Goal: Task Accomplishment & Management: Use online tool/utility

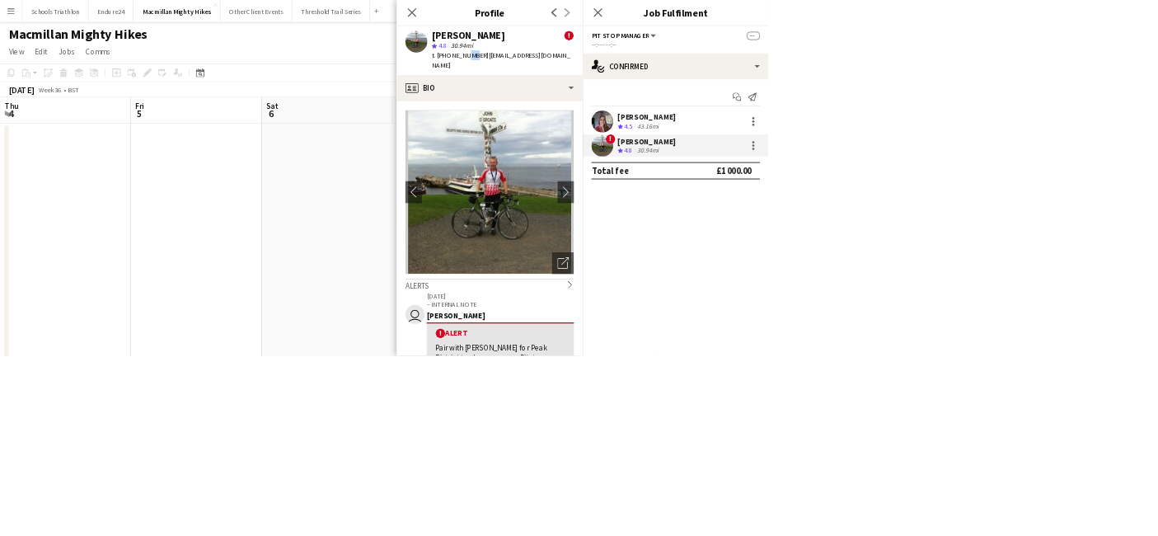
scroll to position [275, 0]
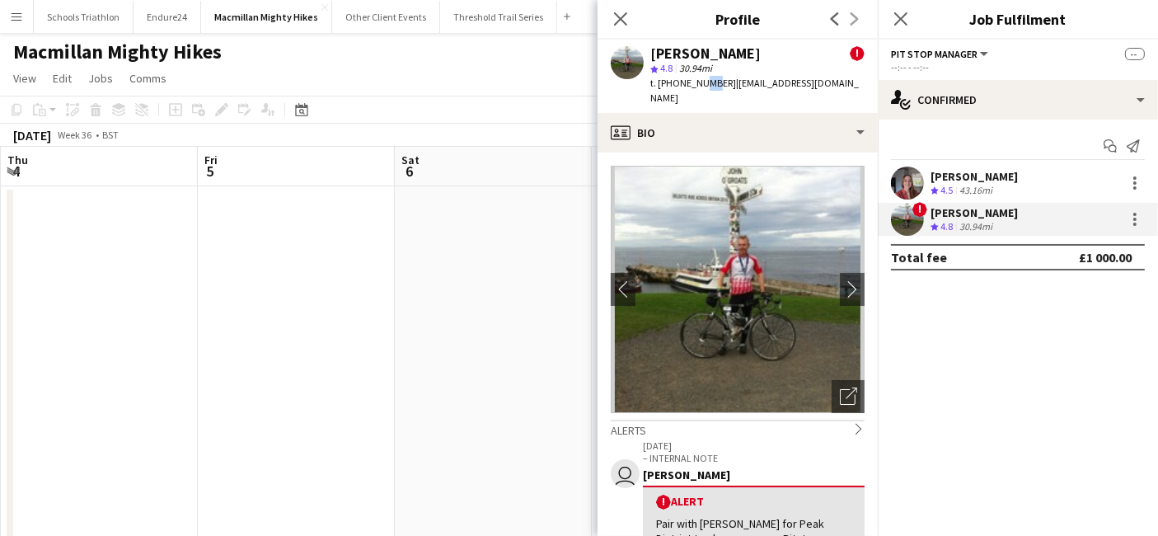
click at [26, 12] on button "Menu" at bounding box center [16, 16] width 33 height 33
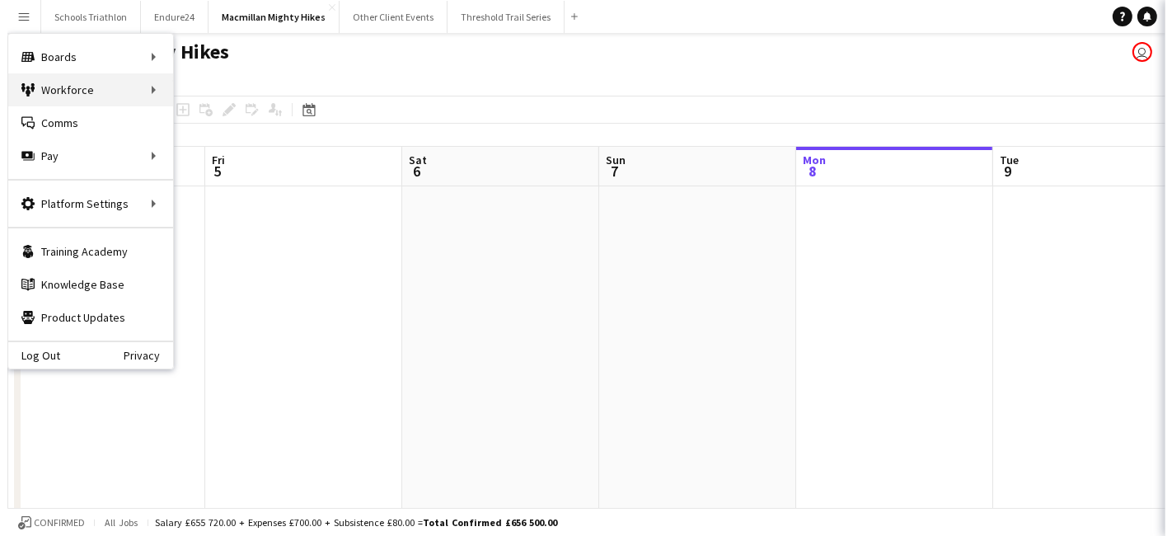
scroll to position [274, 0]
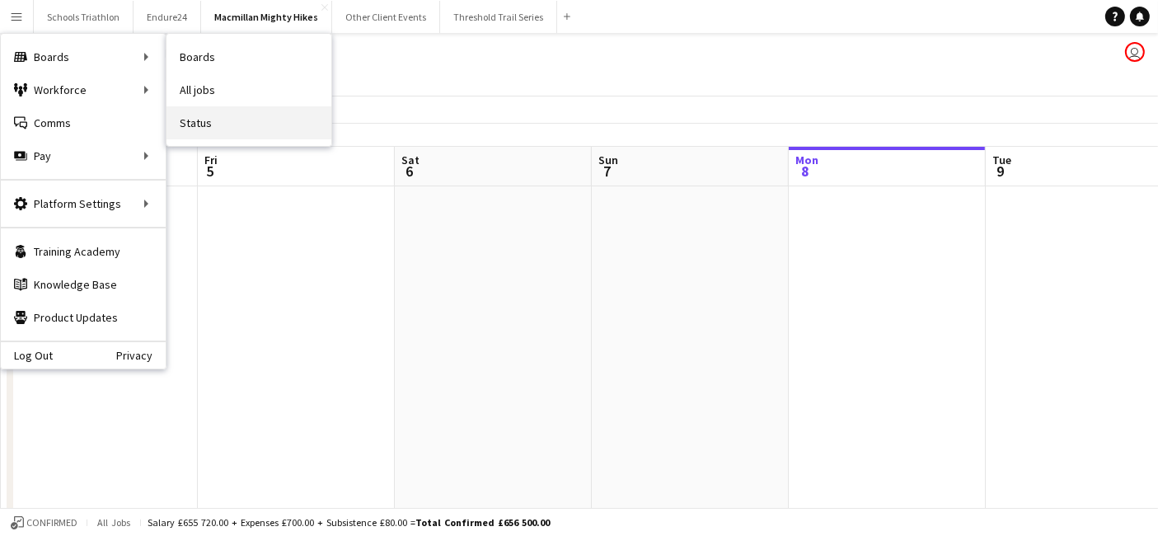
click at [275, 130] on link "Status" at bounding box center [249, 122] width 165 height 33
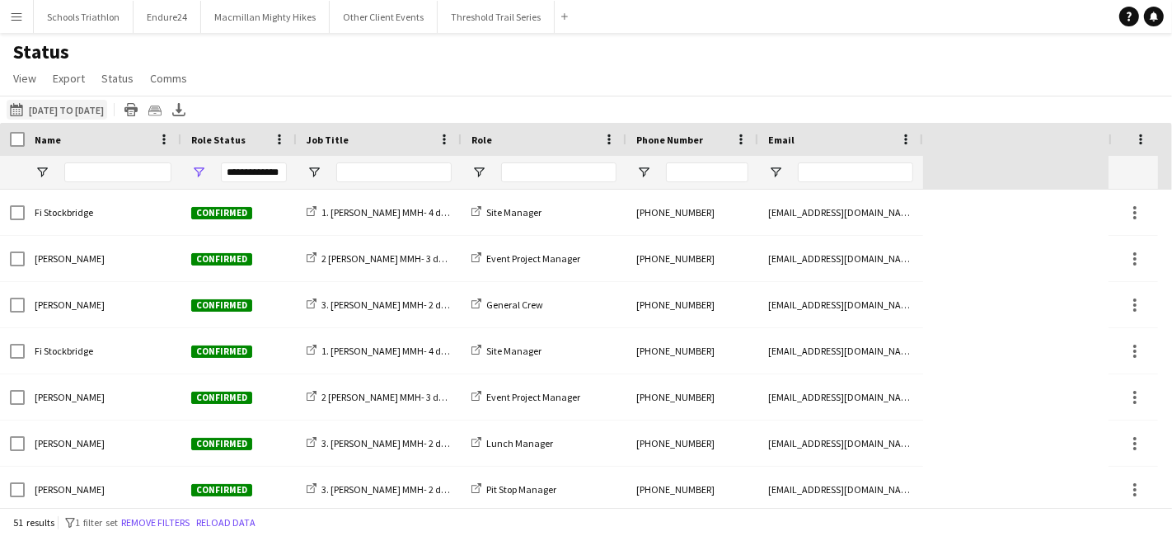
click at [70, 109] on button "08-09-2025 to 14-09-2025 27-08-2025 to 31-08-2025" at bounding box center [57, 110] width 101 height 20
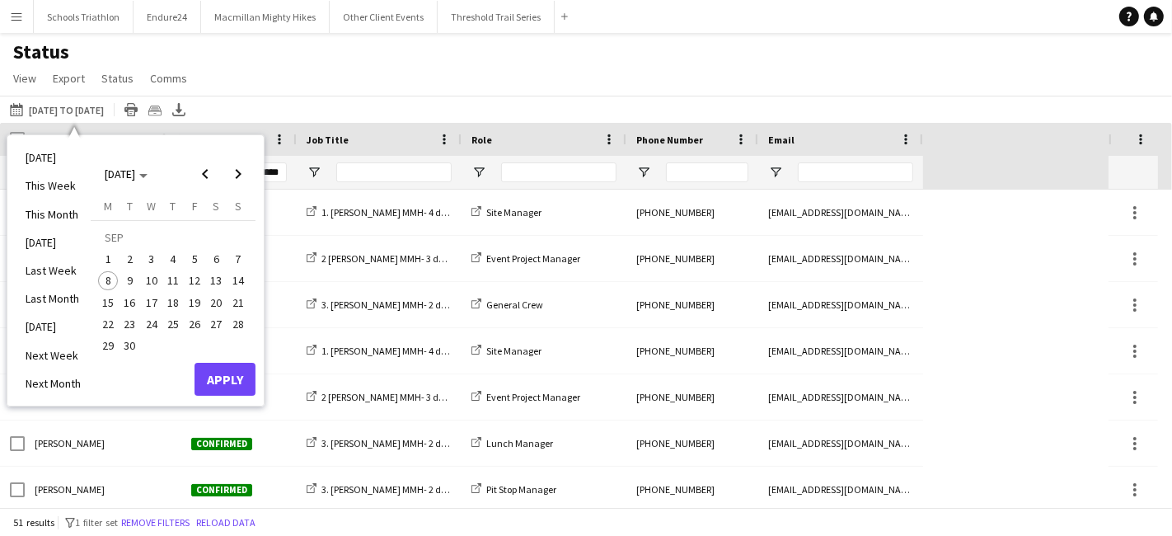
click at [152, 278] on span "10" at bounding box center [152, 281] width 20 height 20
click at [239, 281] on span "14" at bounding box center [238, 281] width 20 height 20
click at [227, 384] on button "Apply" at bounding box center [225, 379] width 61 height 33
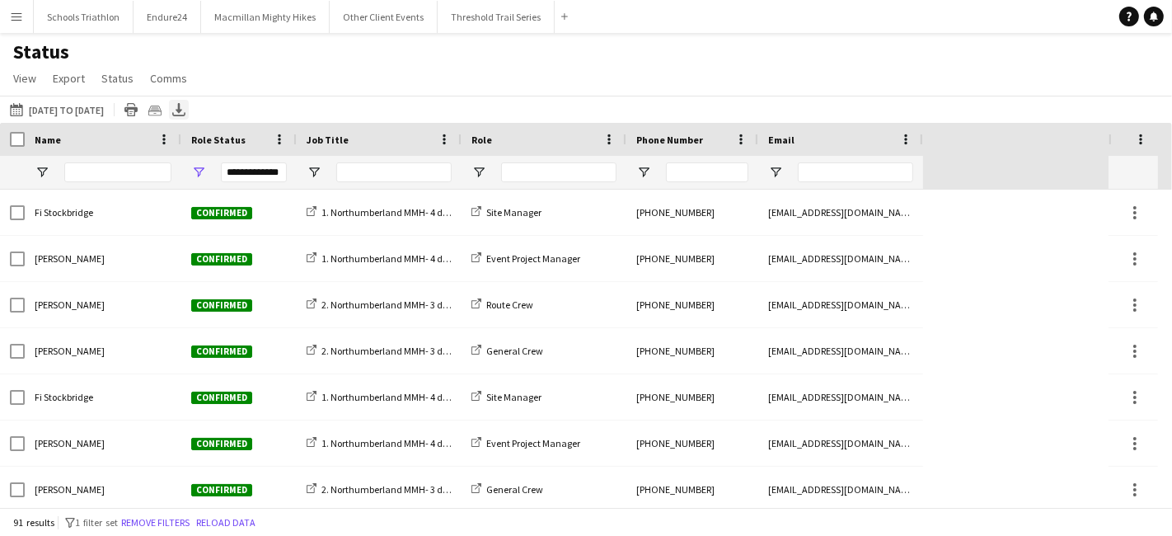
click at [185, 111] on icon "Export XLSX" at bounding box center [178, 109] width 13 height 13
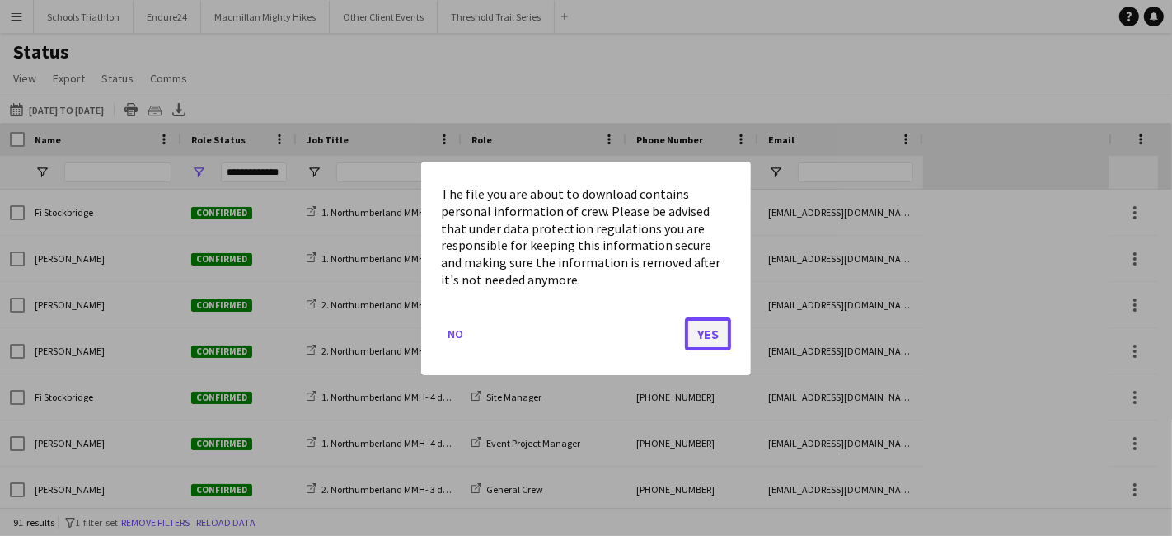
click at [711, 323] on button "Yes" at bounding box center [708, 333] width 46 height 33
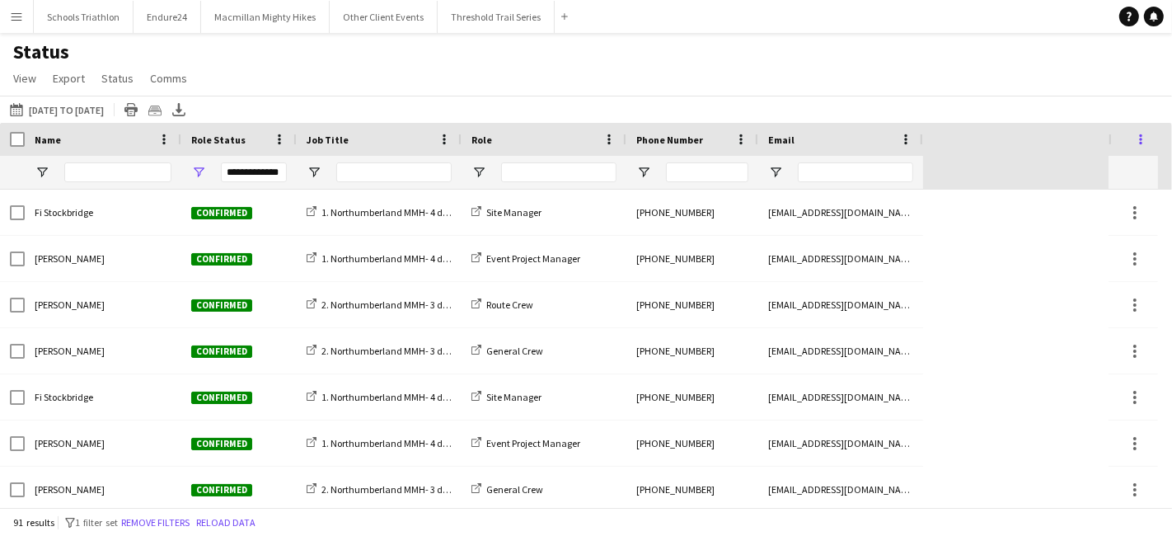
click at [1142, 138] on span at bounding box center [1140, 139] width 15 height 15
click at [1088, 86] on div "Status View Views Default view New view Update view Delete view Edit name Custo…" at bounding box center [586, 68] width 1172 height 56
click at [32, 74] on span "View" at bounding box center [24, 78] width 23 height 15
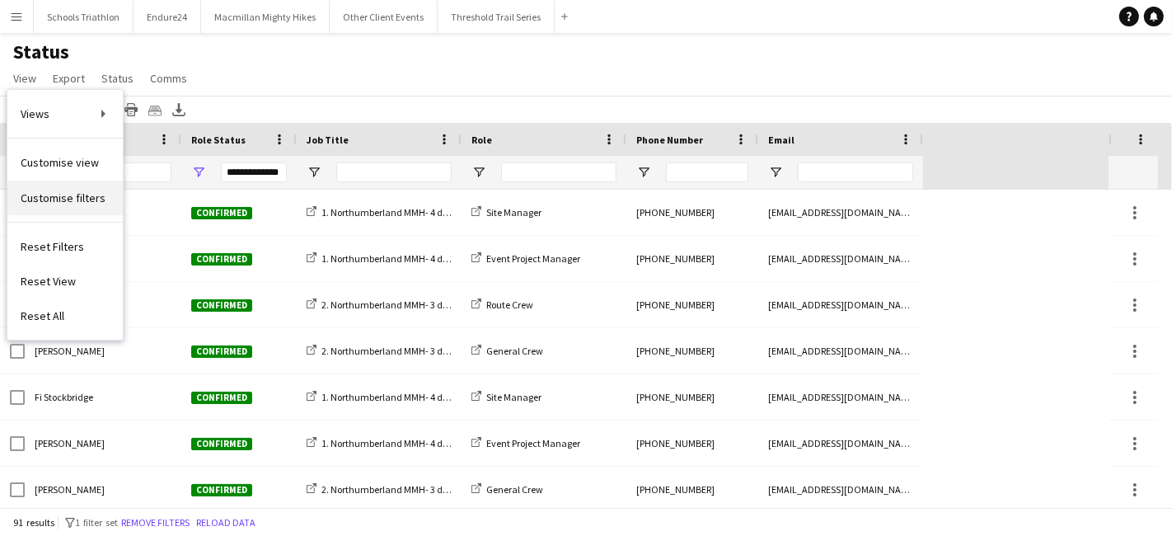
click at [80, 208] on link "Customise filters" at bounding box center [64, 198] width 115 height 35
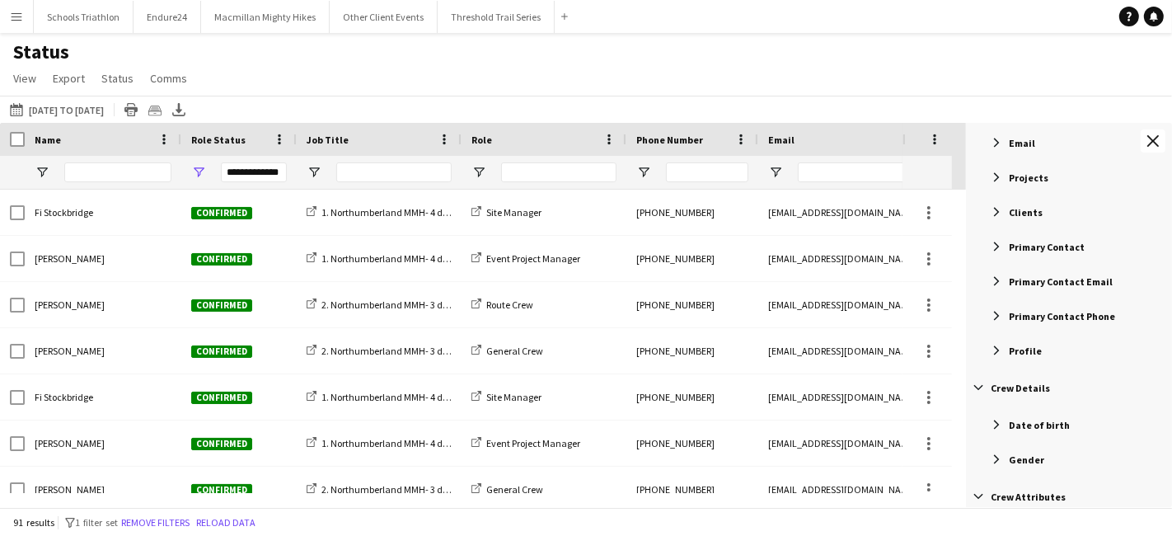
scroll to position [366, 0]
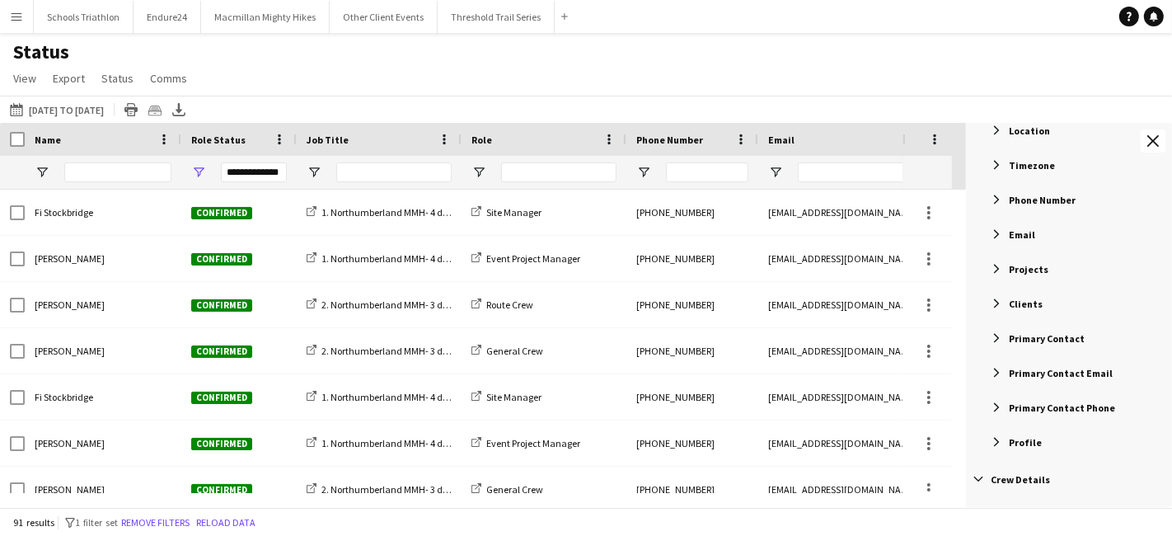
click at [1012, 342] on span "Primary Contact" at bounding box center [1047, 338] width 76 height 12
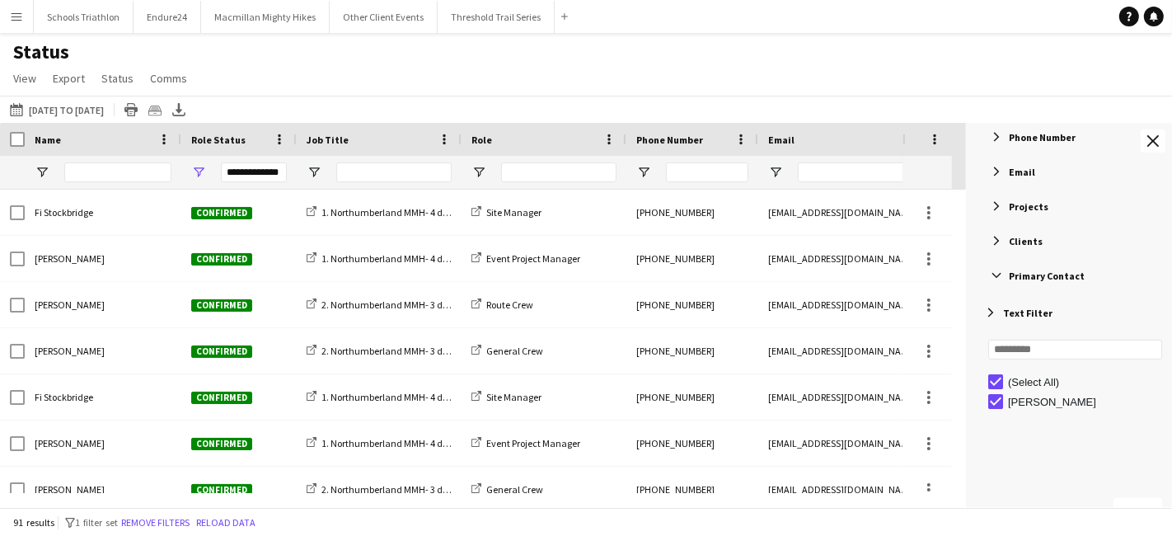
scroll to position [457, 0]
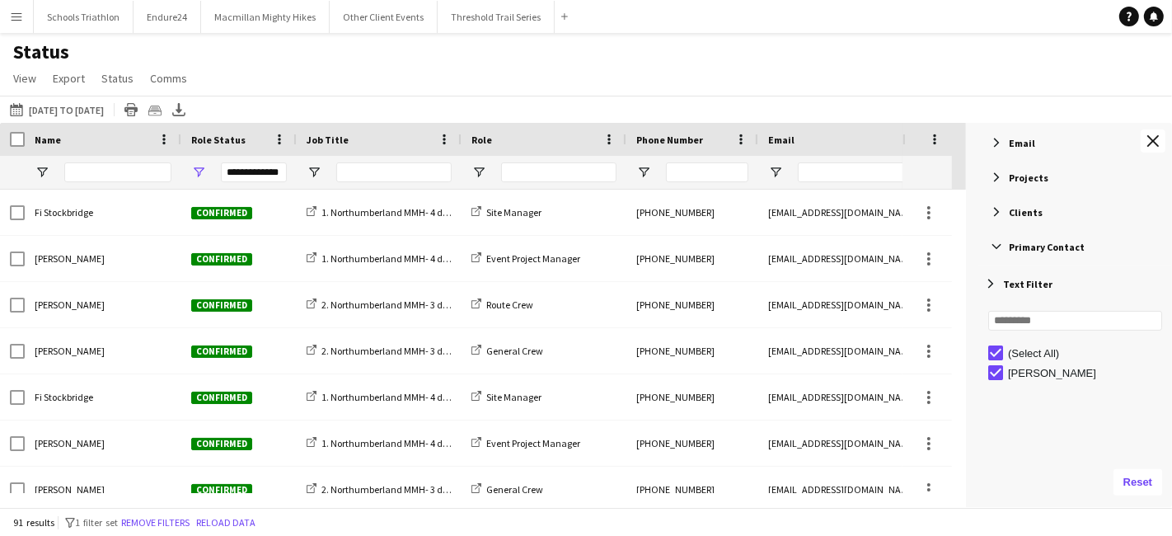
click at [1007, 280] on span "Text Filter" at bounding box center [1027, 284] width 49 height 12
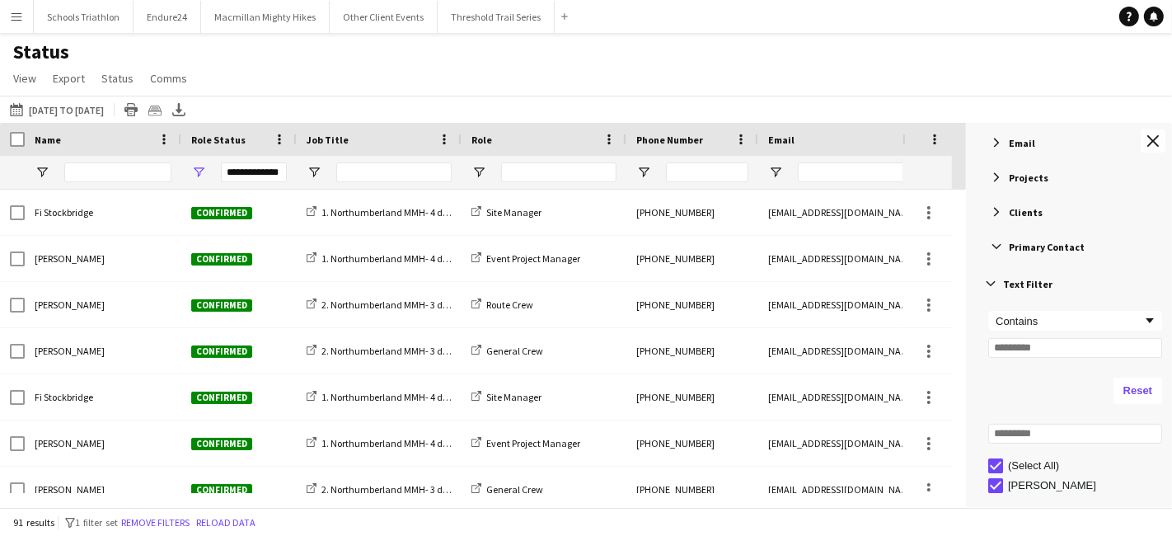
click at [1011, 244] on span "Primary Contact" at bounding box center [1047, 247] width 76 height 12
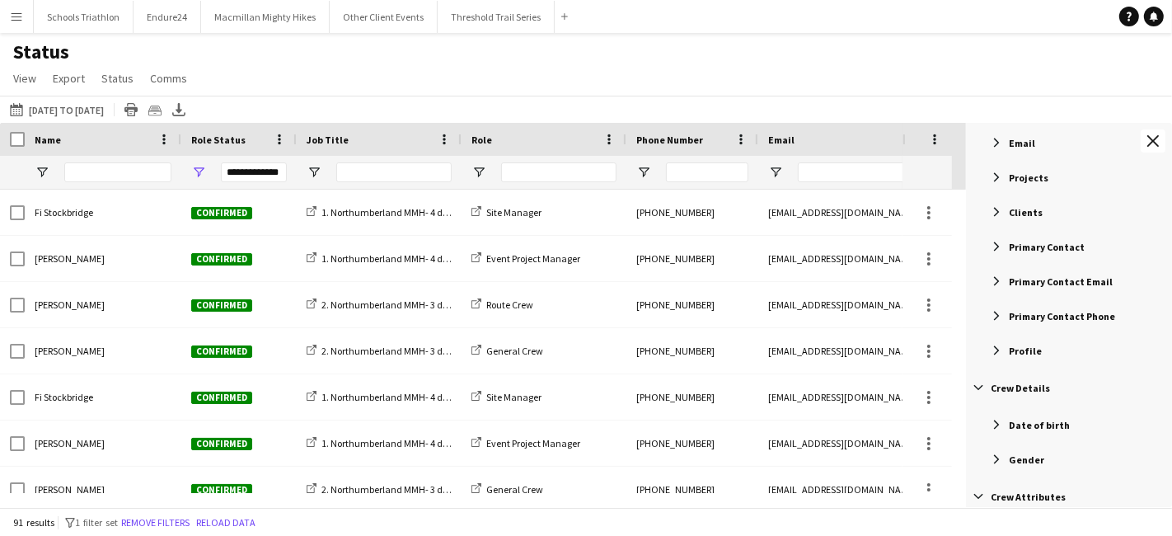
click at [996, 249] on span "Filter List 72 Filters" at bounding box center [996, 246] width 15 height 15
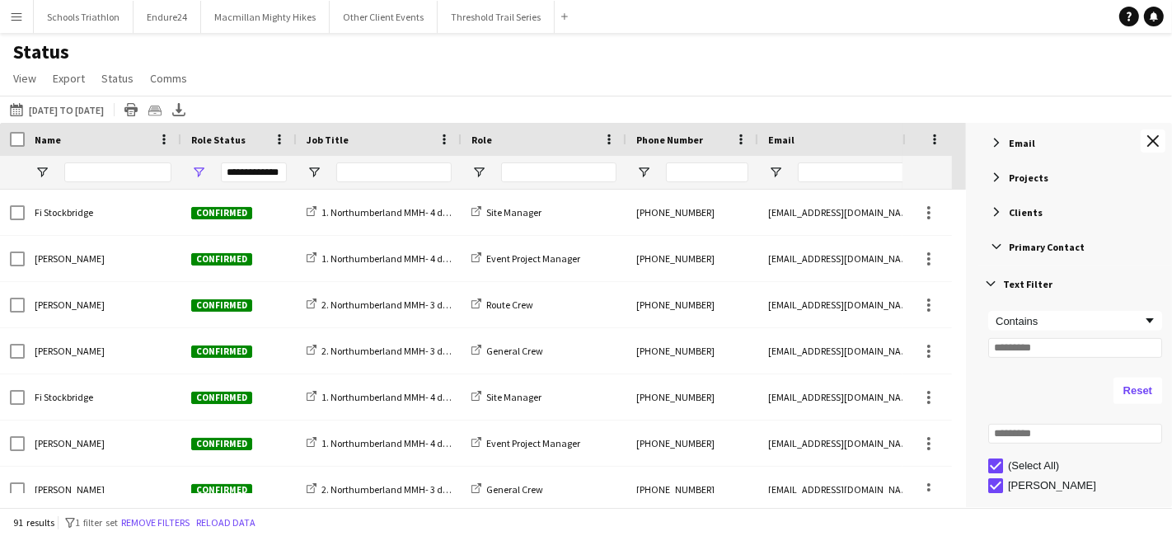
click at [1053, 247] on span "Primary Contact" at bounding box center [1047, 247] width 76 height 12
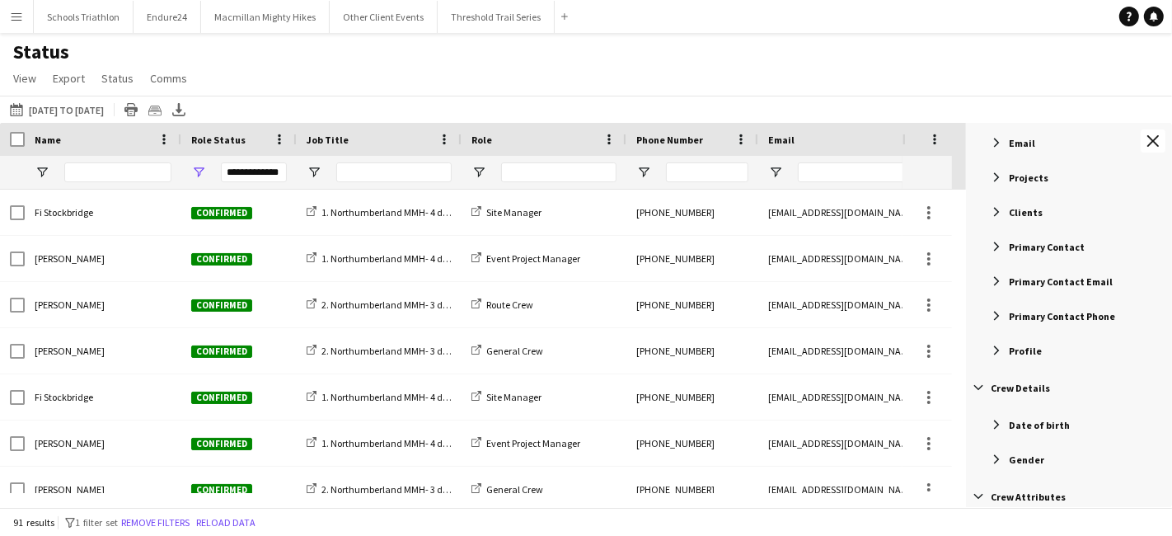
click at [1076, 289] on div "Primary Contact Email" at bounding box center [1071, 281] width 201 height 30
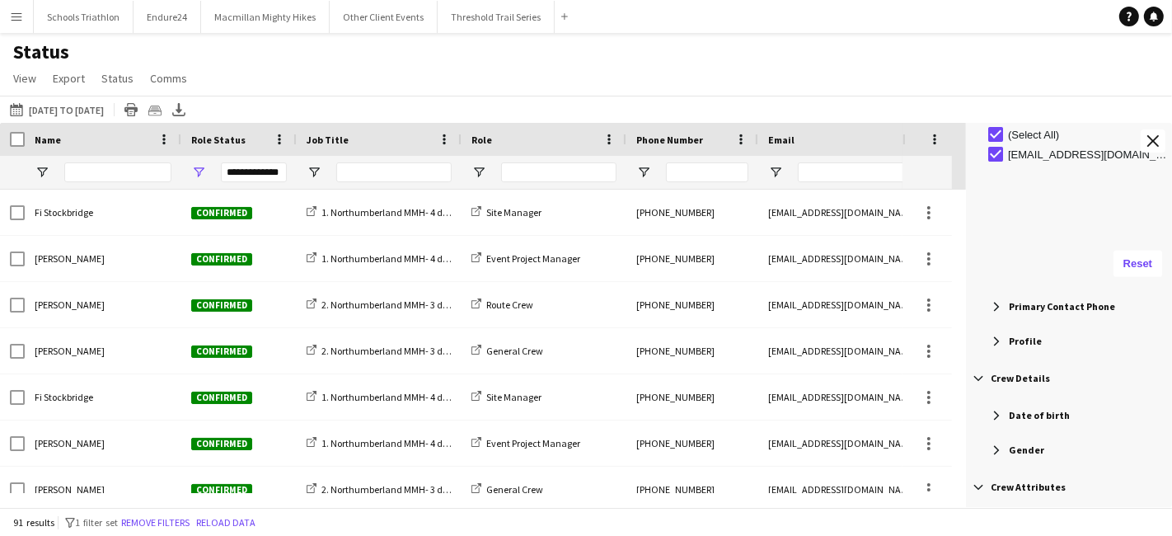
scroll to position [824, 0]
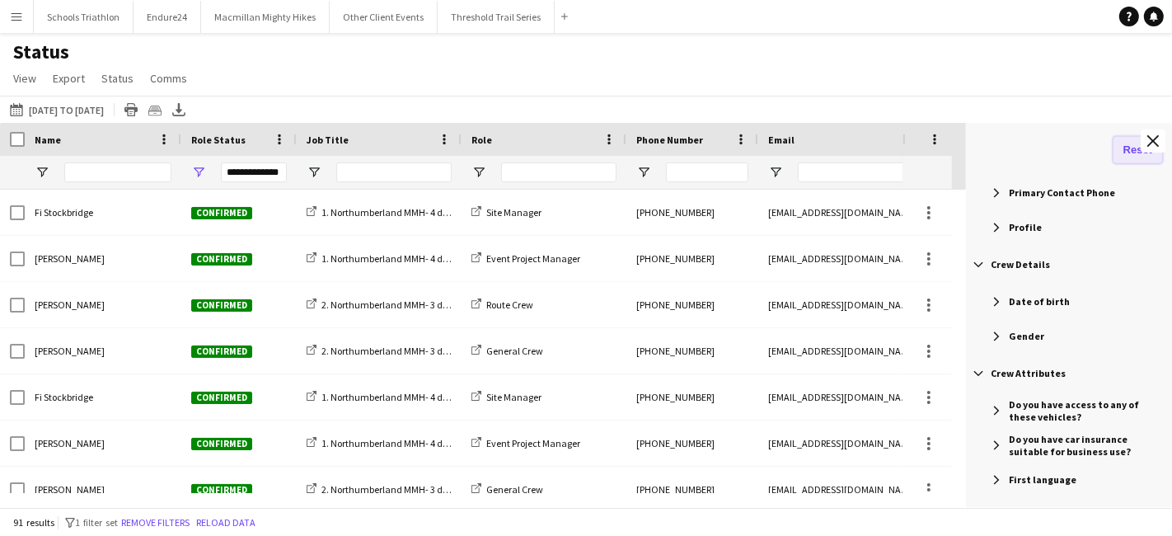
click at [1135, 148] on button "Reset" at bounding box center [1138, 150] width 49 height 26
click at [1152, 142] on app-icon "Close tool panel" at bounding box center [1153, 141] width 12 height 12
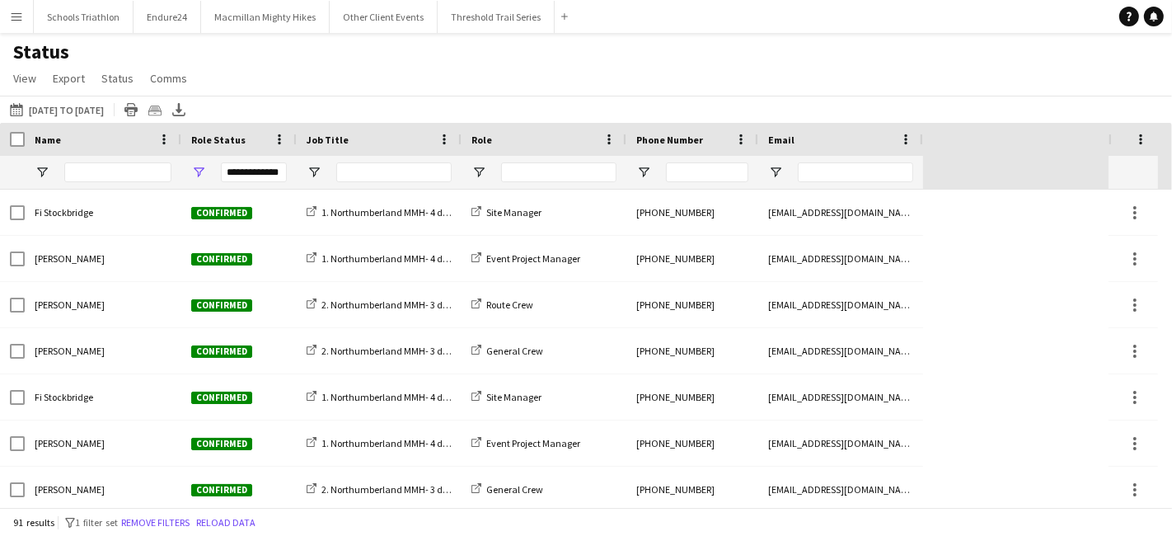
click at [28, 29] on button "Menu" at bounding box center [16, 16] width 33 height 33
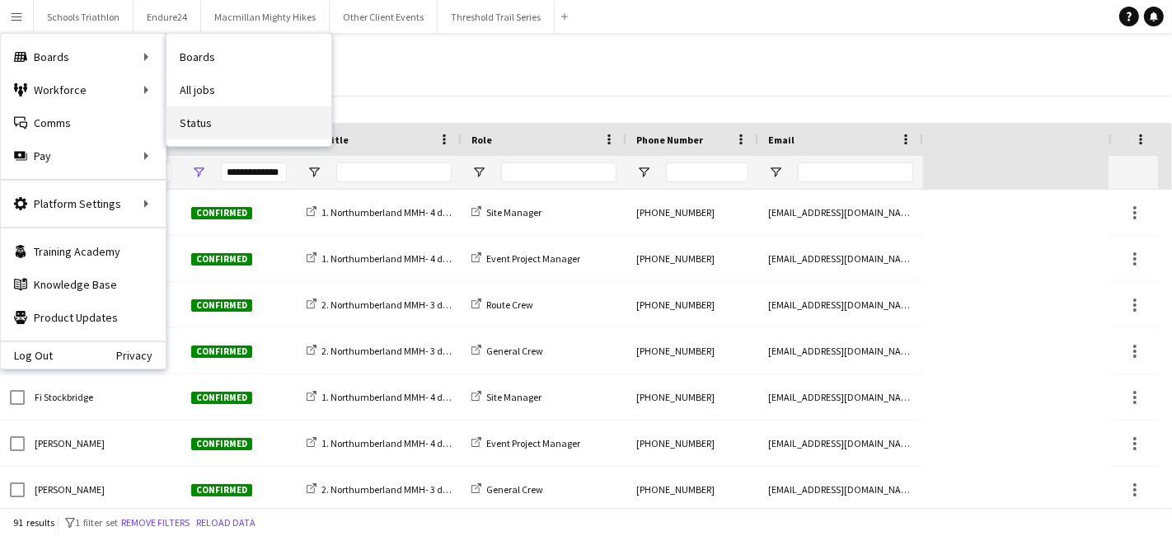
click at [256, 124] on link "Status" at bounding box center [249, 122] width 165 height 33
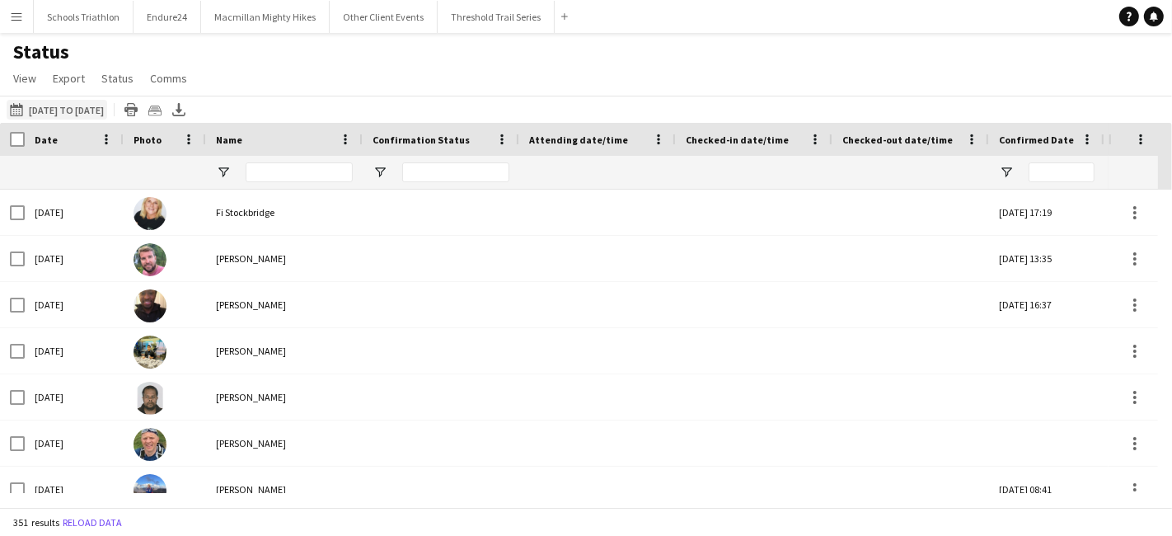
click at [58, 104] on button "[DATE] to [DATE] [DATE] to [DATE]" at bounding box center [57, 110] width 101 height 20
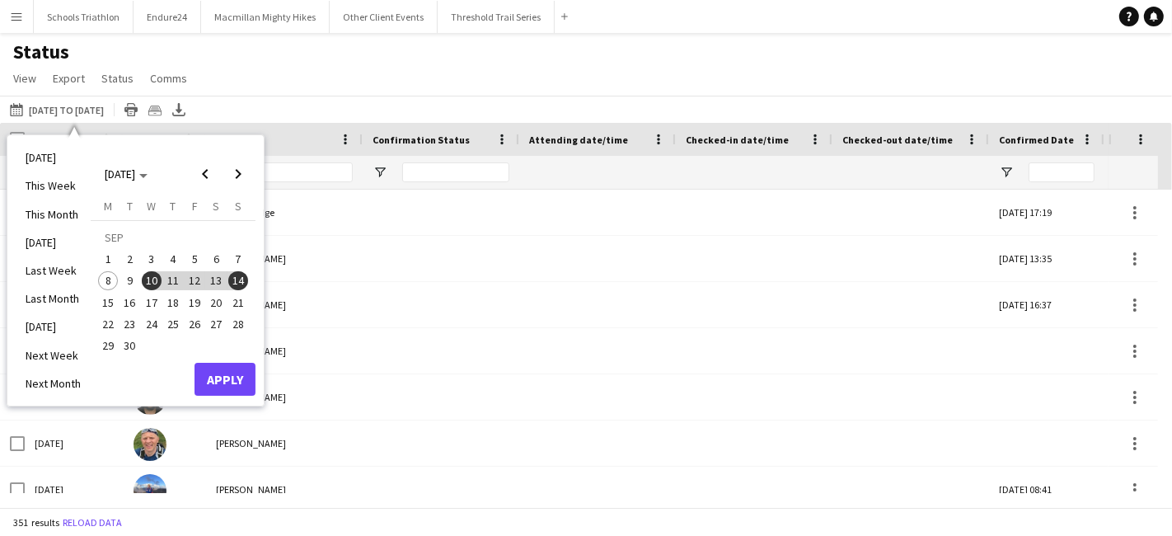
click at [401, 83] on div "Status View Views Default view New view Update view Delete view Edit name Custo…" at bounding box center [586, 68] width 1172 height 56
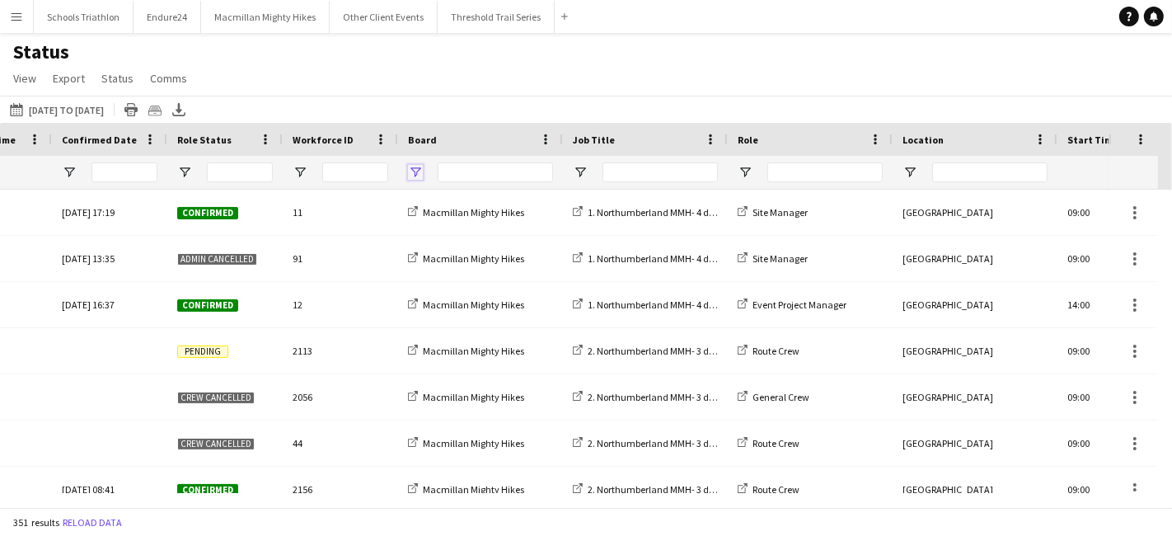
click at [416, 171] on span "Open Filter Menu" at bounding box center [415, 172] width 15 height 15
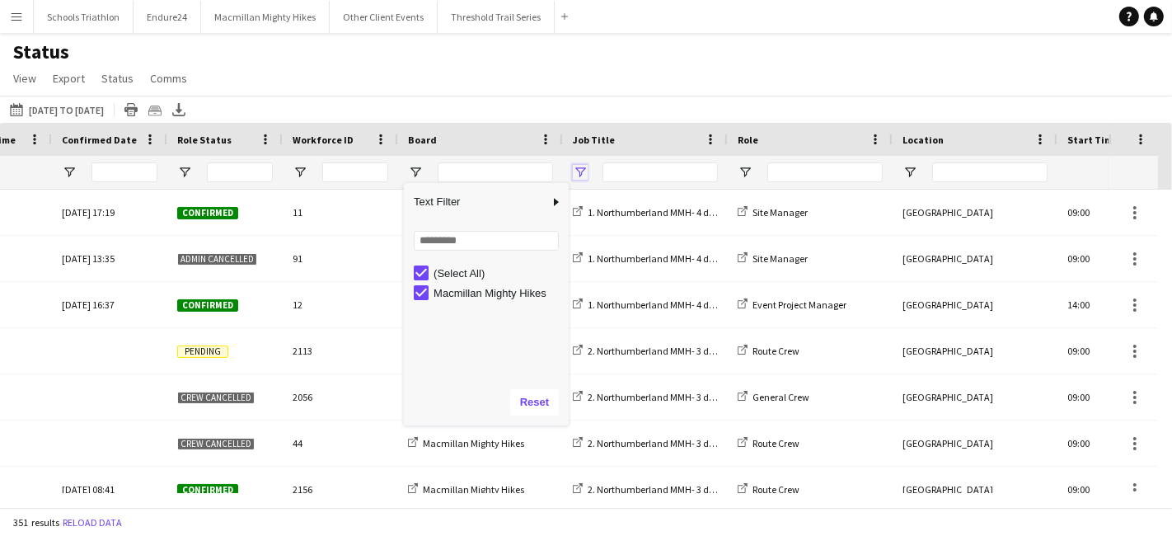
click at [573, 172] on span "Open Filter Menu" at bounding box center [580, 172] width 15 height 15
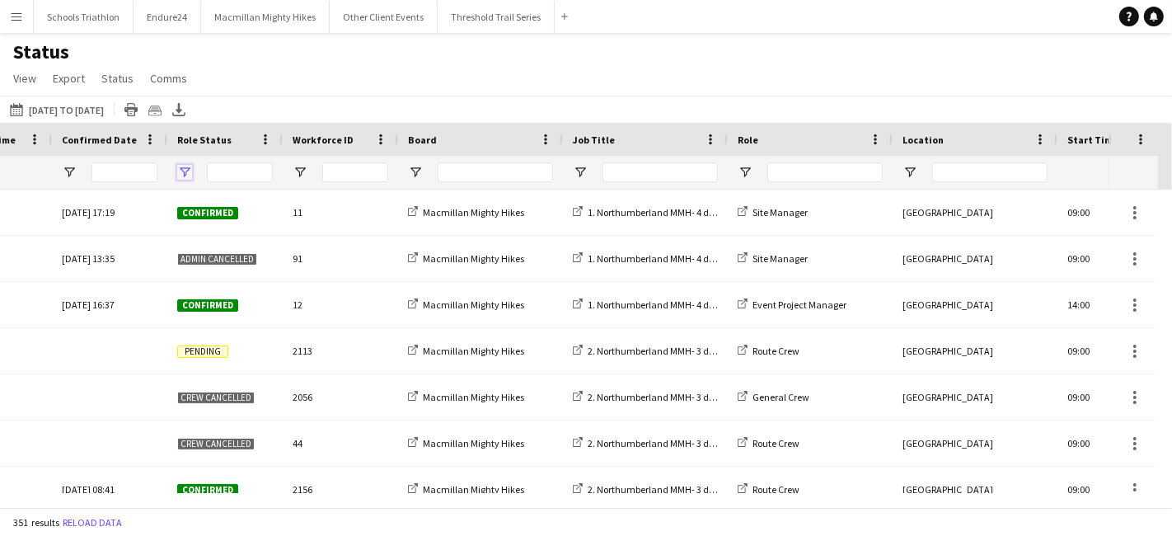
click at [183, 168] on span "Open Filter Menu" at bounding box center [184, 172] width 15 height 15
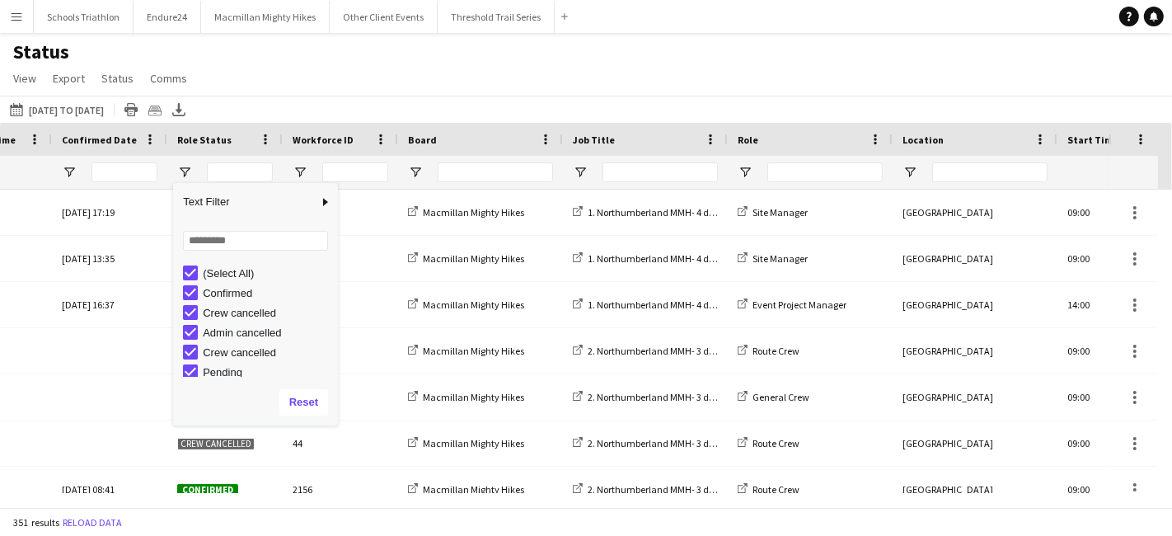
click at [232, 274] on div "(Select All)" at bounding box center [268, 273] width 130 height 12
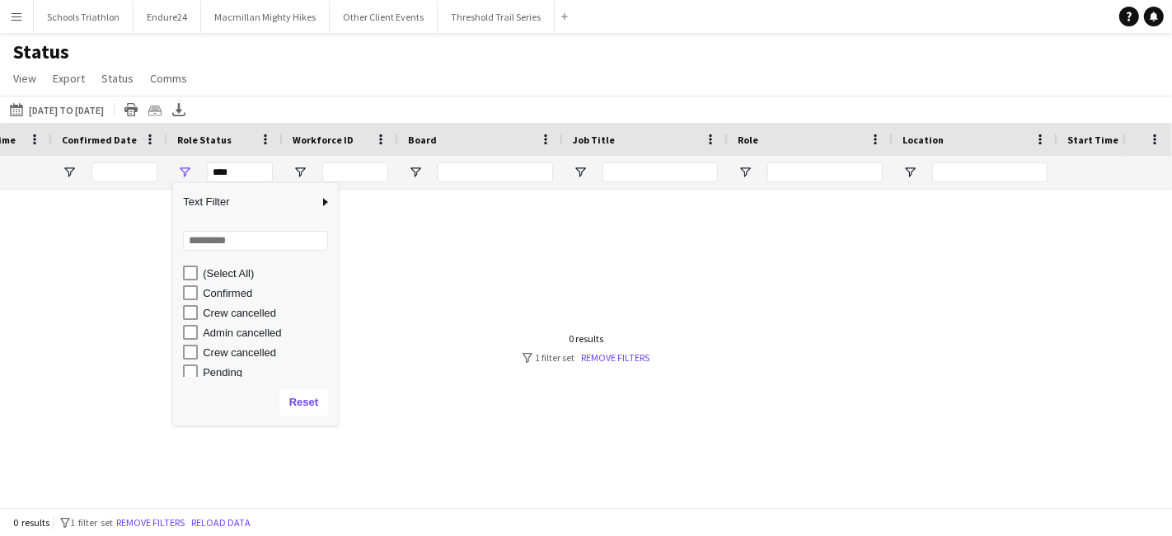
click at [218, 294] on div "Confirmed" at bounding box center [268, 293] width 130 height 12
type input "**********"
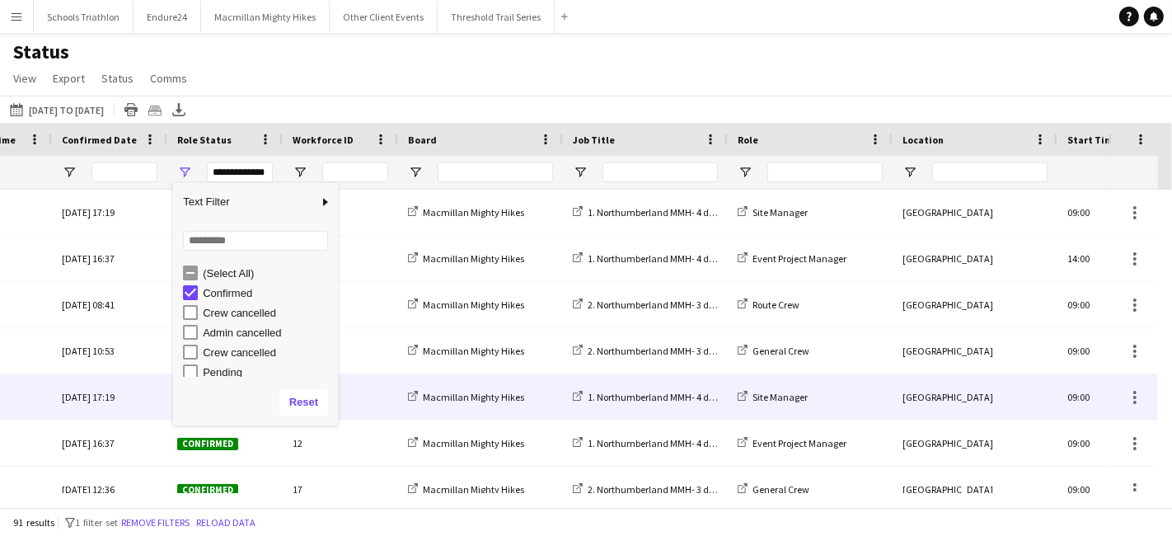
click at [457, 381] on div "Macmillan Mighty Hikes" at bounding box center [480, 396] width 165 height 45
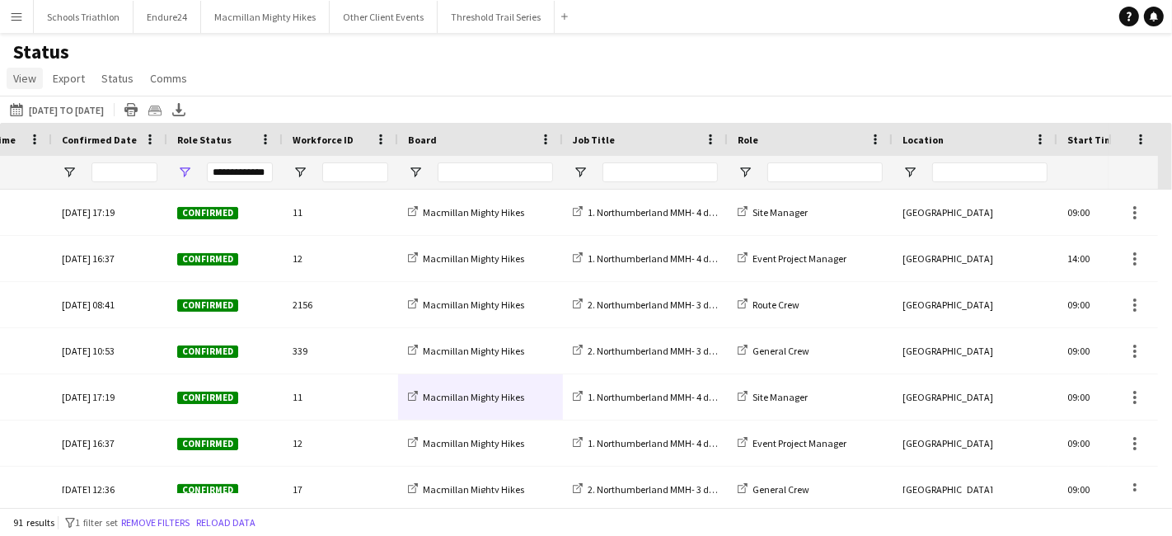
click at [25, 77] on span "View" at bounding box center [24, 78] width 23 height 15
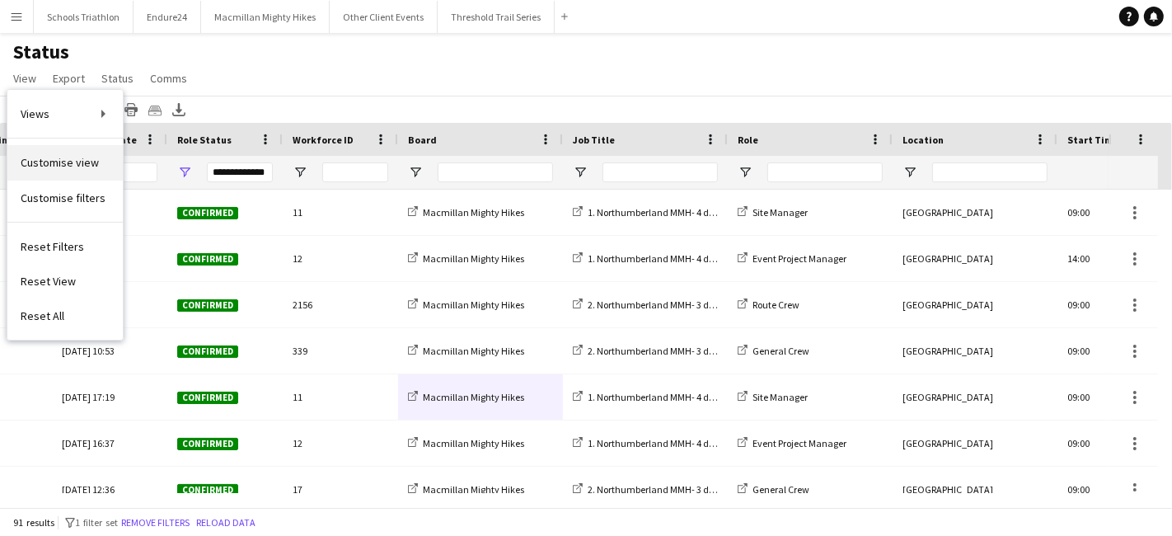
click at [95, 169] on span "Customise view" at bounding box center [60, 162] width 78 height 15
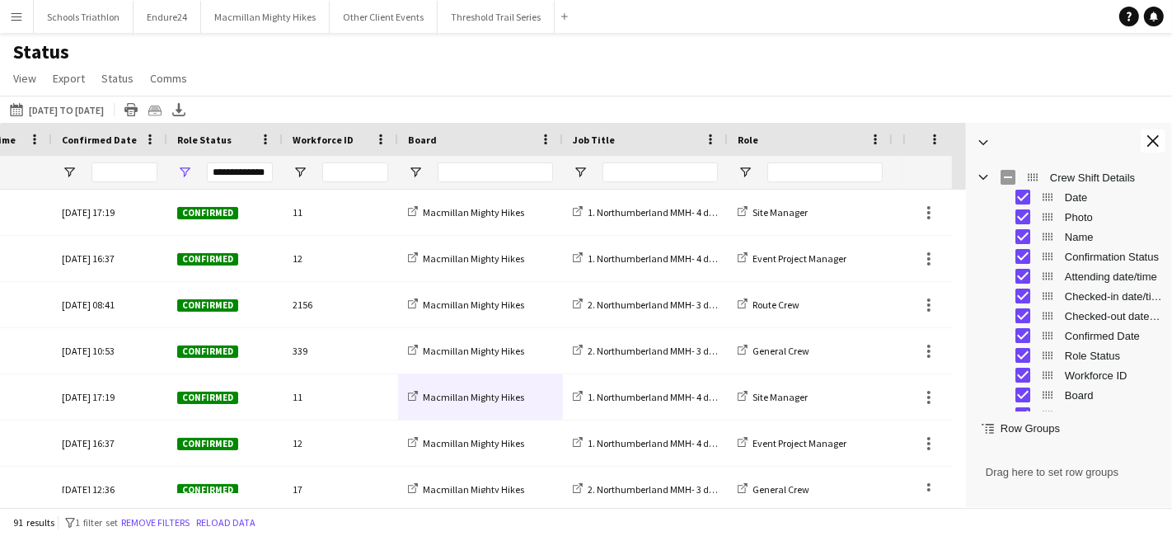
click at [1110, 272] on span "Attending date/time" at bounding box center [1113, 276] width 97 height 12
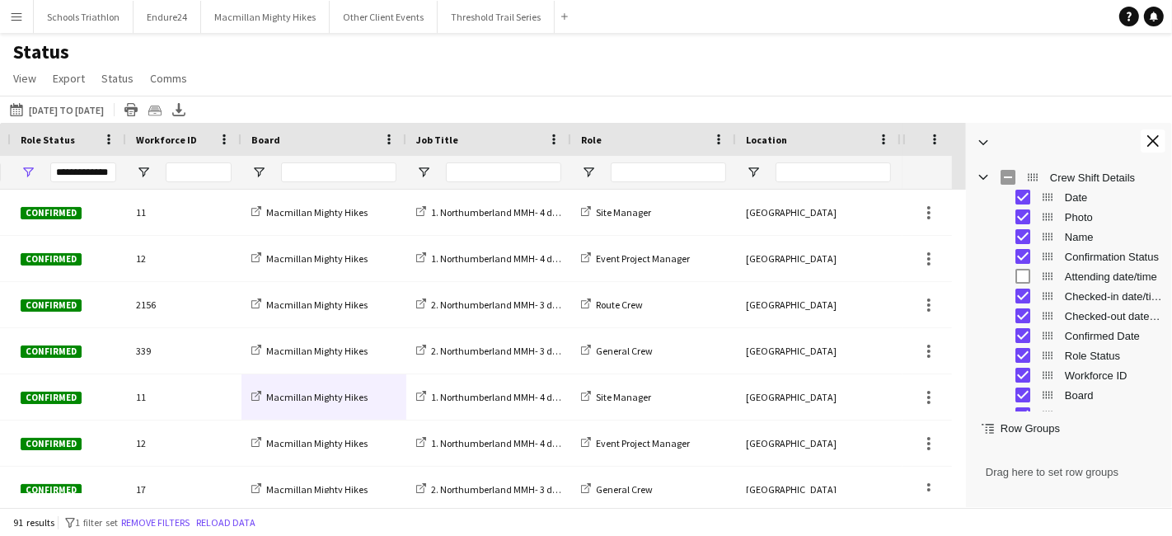
click at [1103, 295] on span "Checked-in date/time" at bounding box center [1113, 296] width 97 height 12
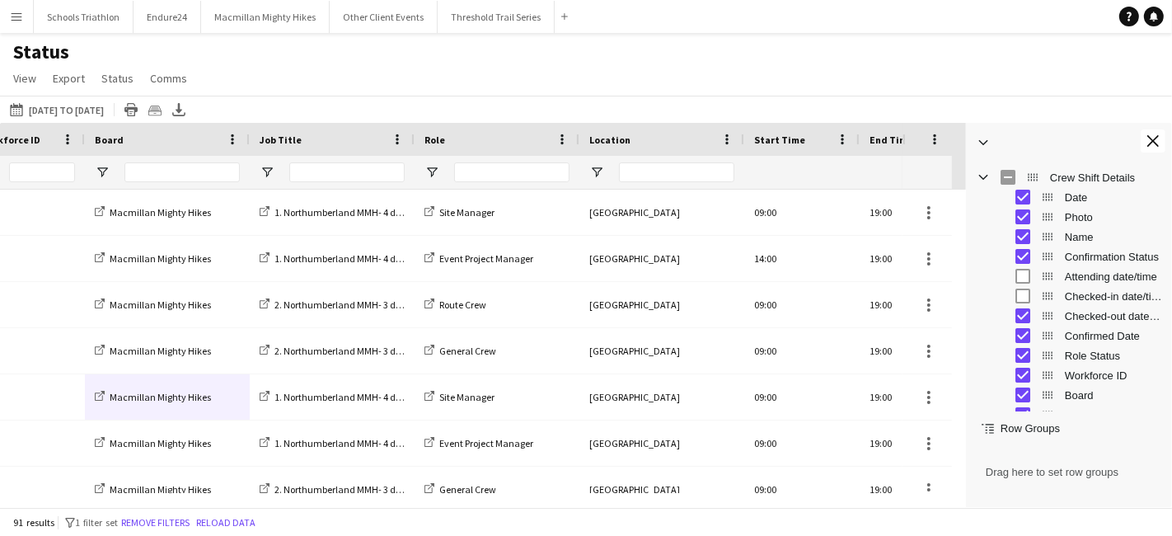
click at [1094, 315] on span "Checked-out date/time" at bounding box center [1113, 316] width 97 height 12
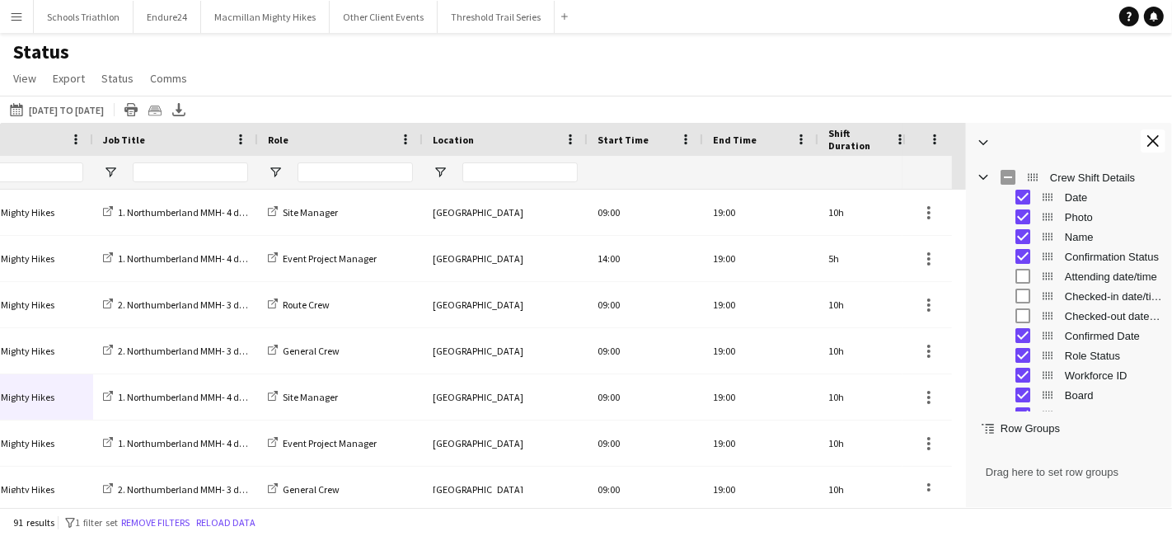
click at [1089, 335] on span "Confirmed Date" at bounding box center [1113, 336] width 97 height 12
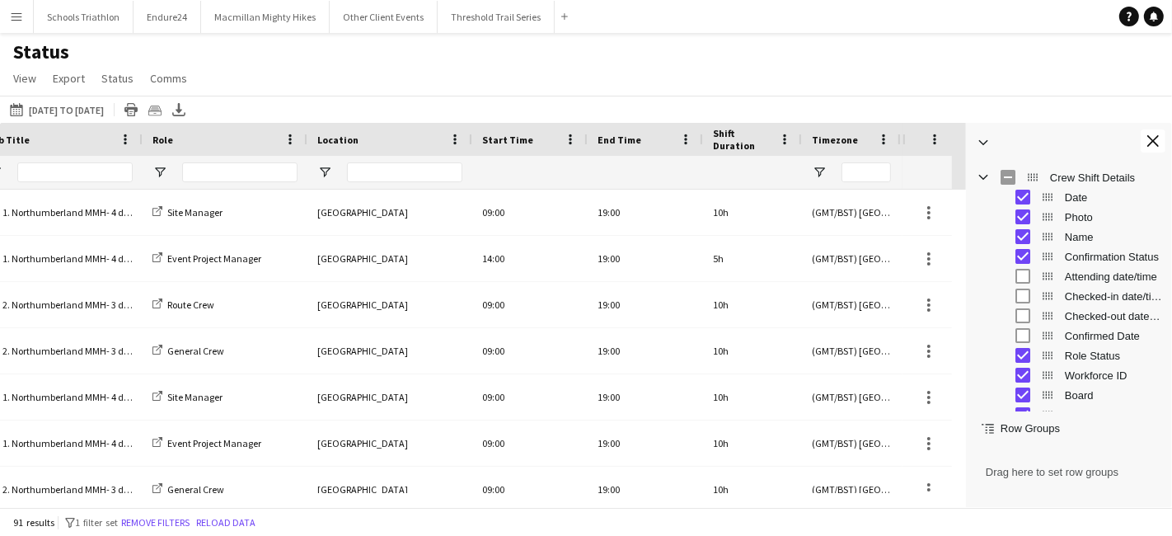
click at [1081, 356] on span "Role Status" at bounding box center [1113, 355] width 97 height 12
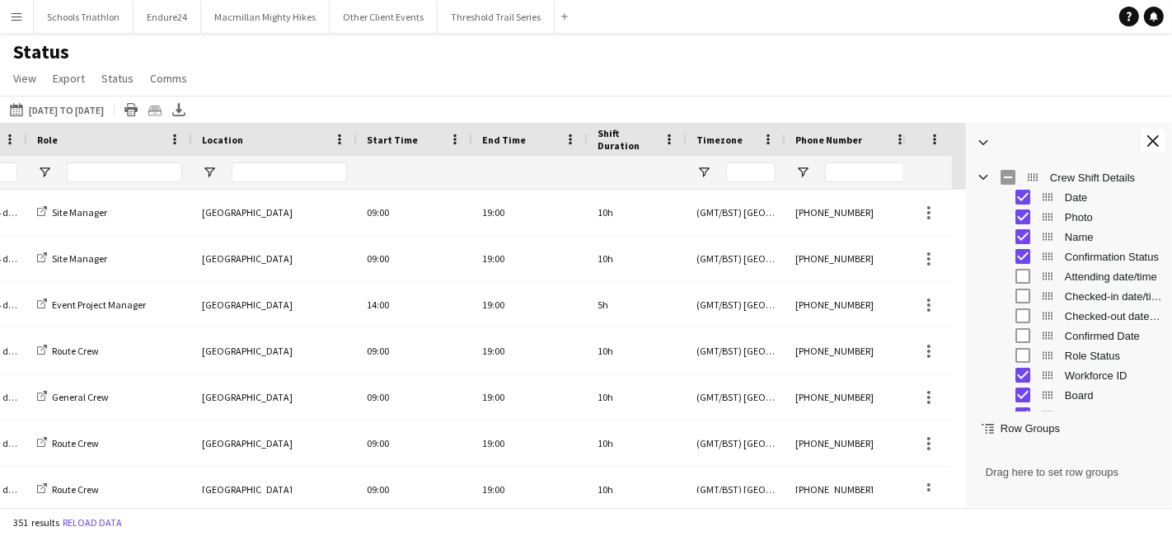
click at [1073, 377] on span "Workforce ID" at bounding box center [1113, 375] width 97 height 12
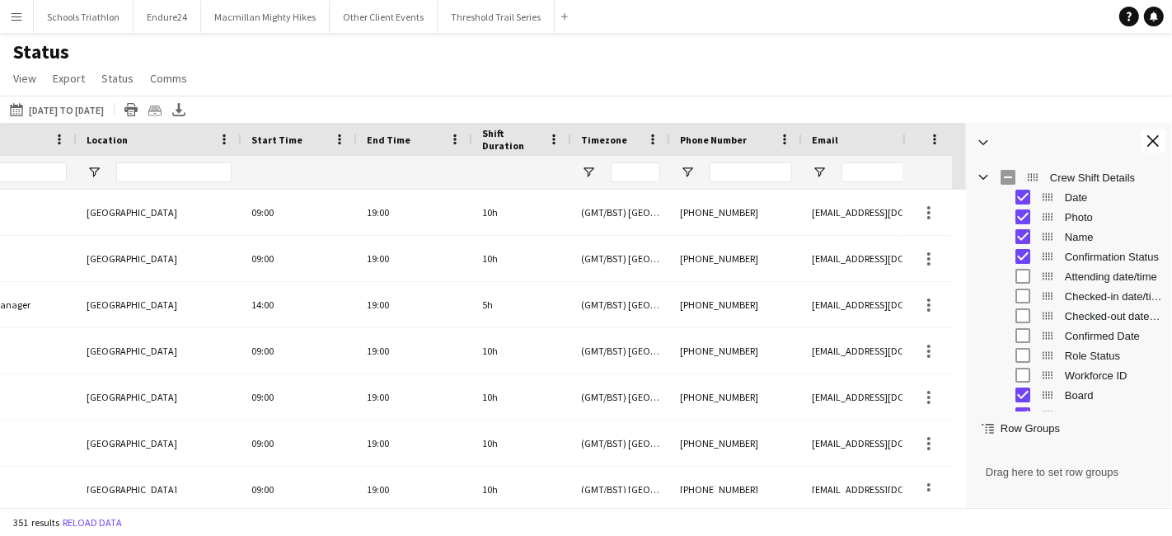
click at [1078, 223] on span "Photo" at bounding box center [1113, 217] width 97 height 12
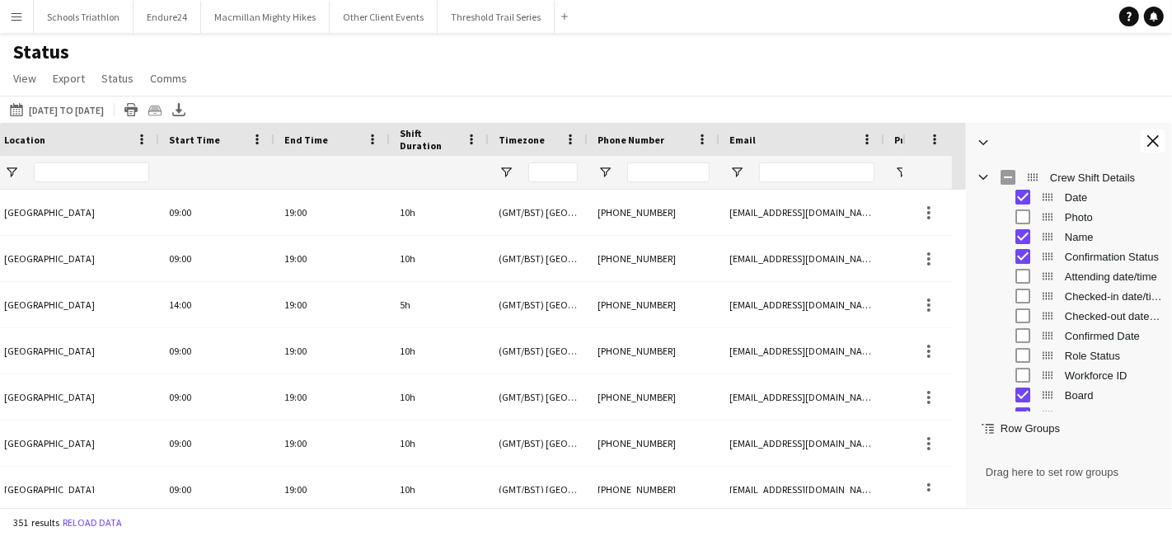
click at [1088, 253] on span "Confirmation Status" at bounding box center [1113, 257] width 97 height 12
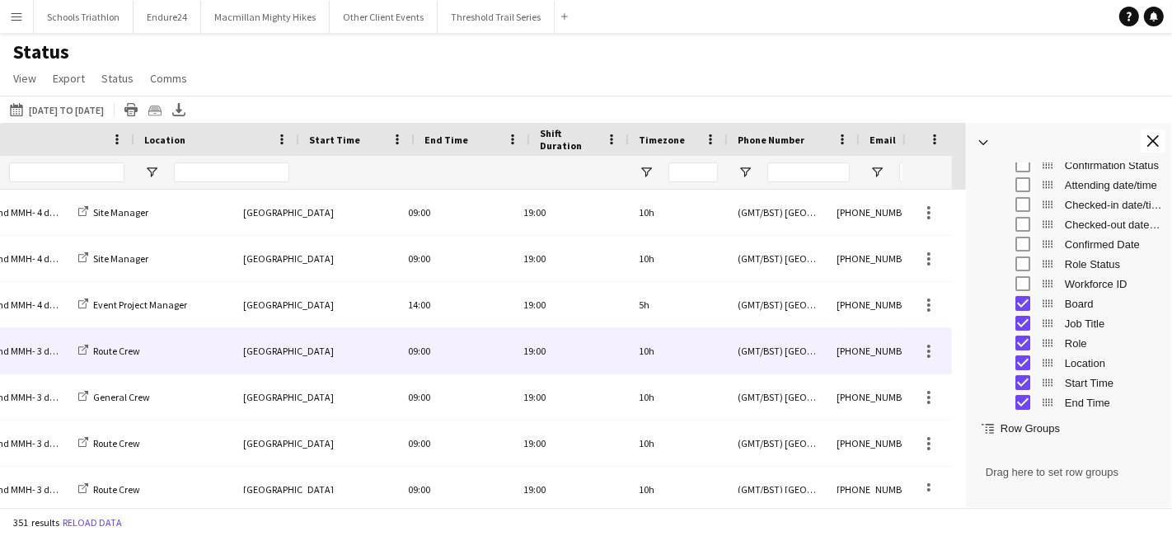
scroll to position [0, 542]
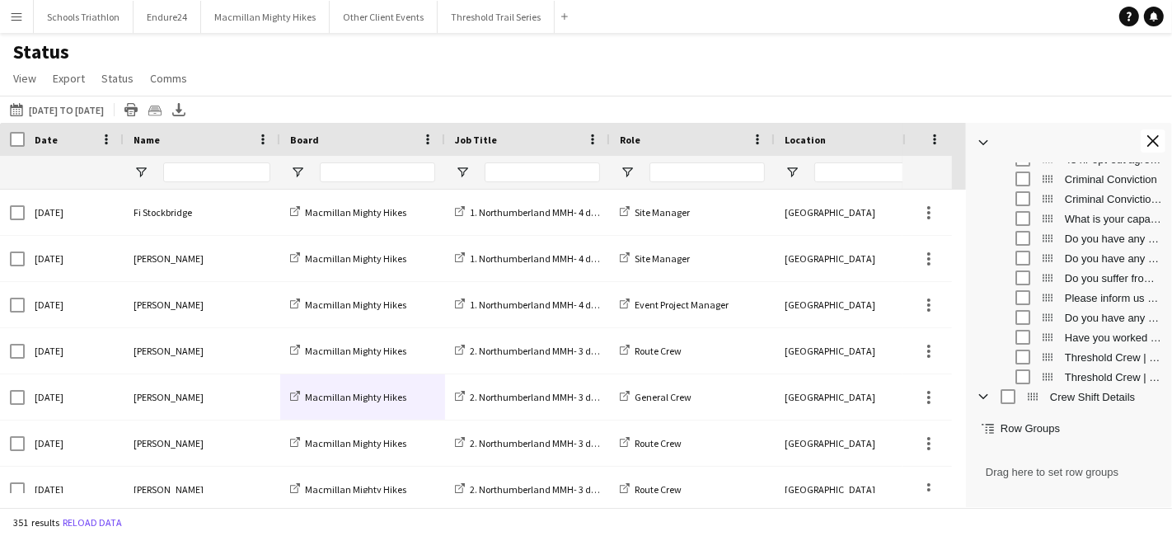
click at [1100, 279] on span "Do you suffer from, or are a carrier of, any blood born [MEDICAL_DATA]?" at bounding box center [1113, 278] width 97 height 12
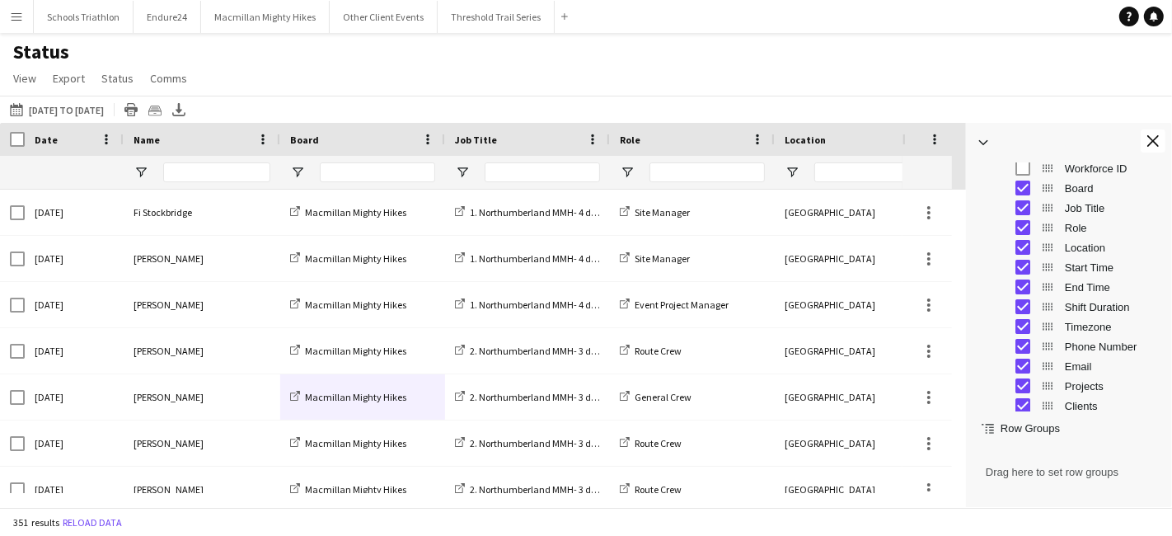
click at [1086, 265] on span "Start Time" at bounding box center [1113, 267] width 97 height 12
click at [1086, 284] on span "End Time" at bounding box center [1113, 287] width 97 height 12
click at [1090, 308] on span "Shift Duration" at bounding box center [1113, 307] width 97 height 12
click at [1091, 328] on span "Timezone" at bounding box center [1113, 327] width 97 height 12
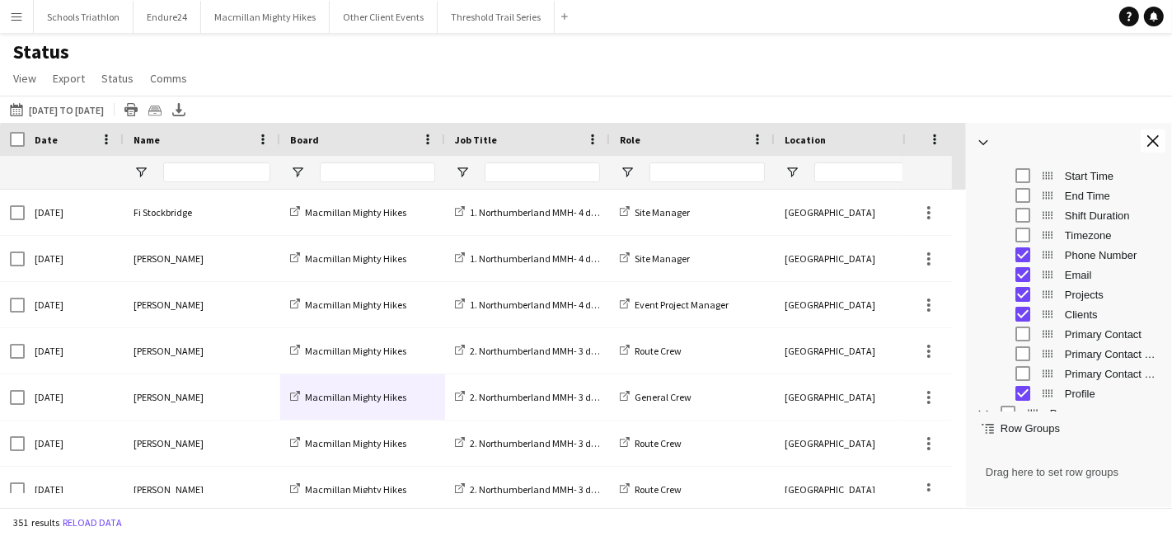
click at [1075, 308] on span "Clients" at bounding box center [1113, 314] width 97 height 12
click at [1081, 288] on span "Projects" at bounding box center [1113, 294] width 97 height 12
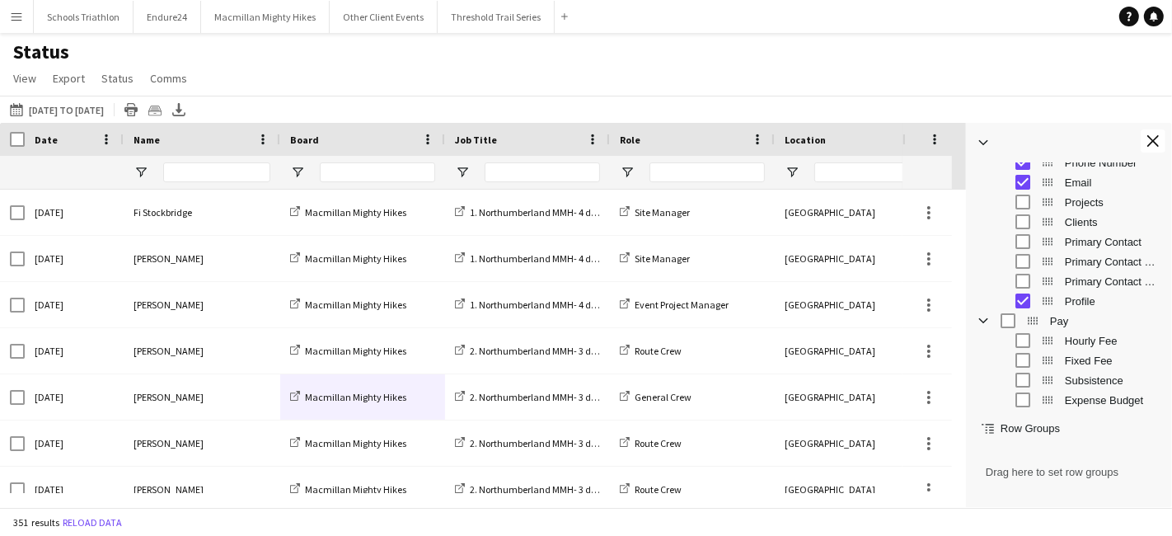
click at [1072, 301] on span "Profile" at bounding box center [1113, 301] width 97 height 12
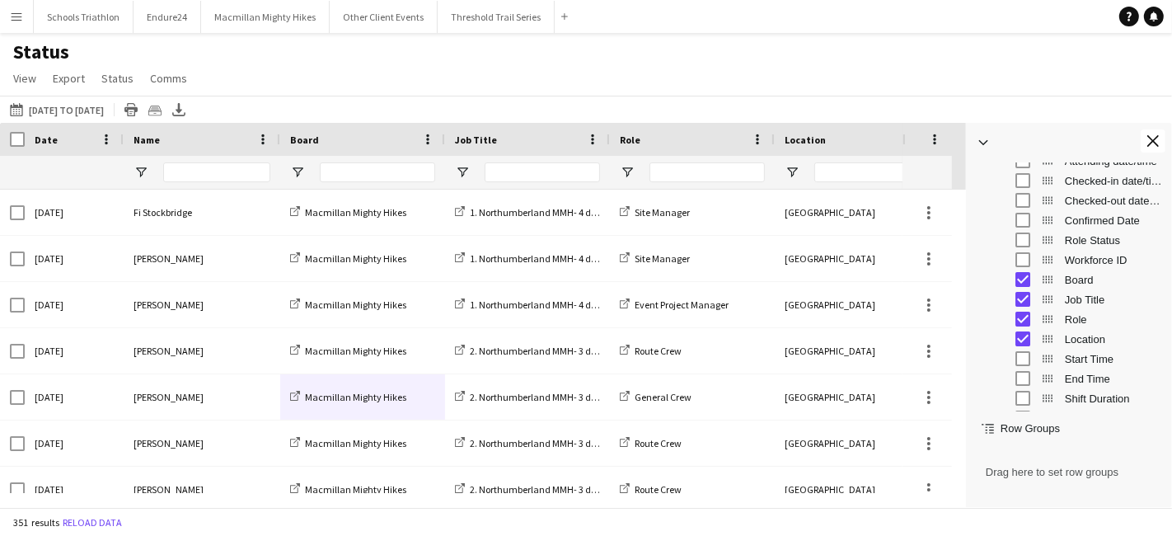
click at [1078, 281] on span "Board" at bounding box center [1113, 280] width 97 height 12
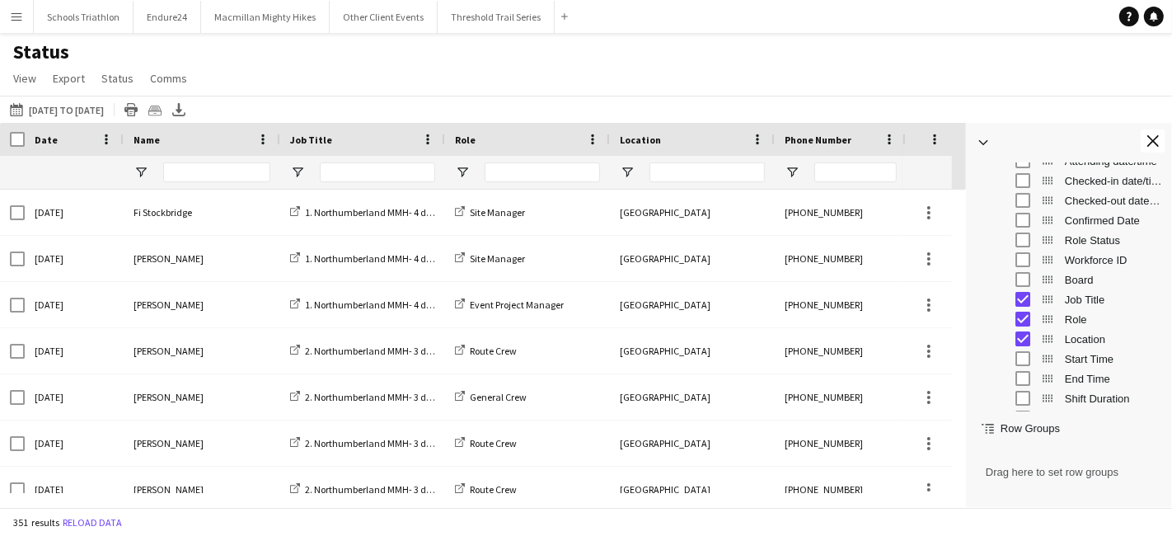
click at [1081, 299] on span "Job Title" at bounding box center [1113, 299] width 97 height 12
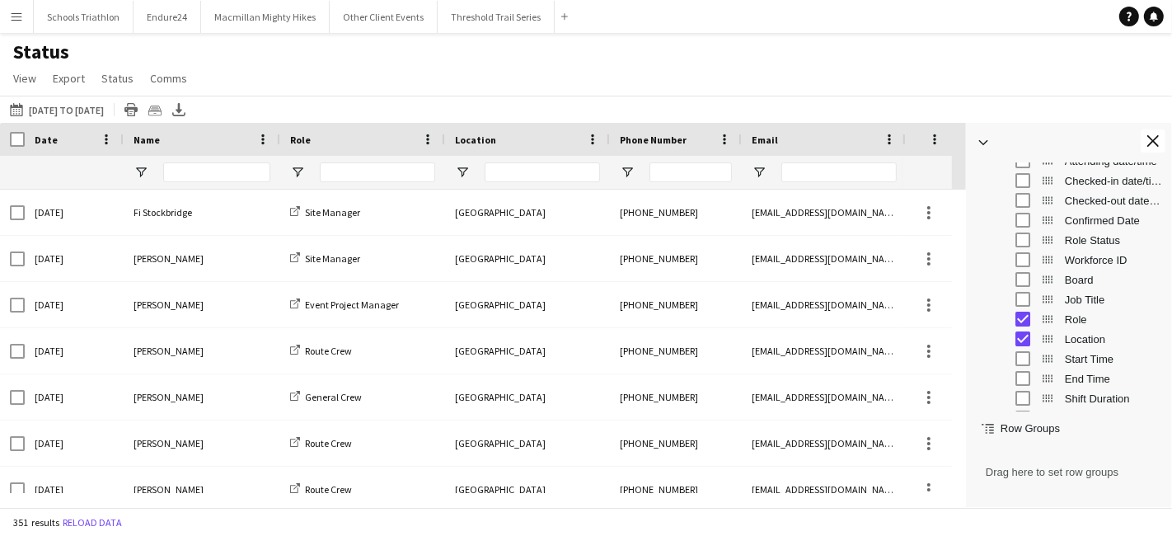
click at [1067, 340] on span "Location" at bounding box center [1113, 339] width 97 height 12
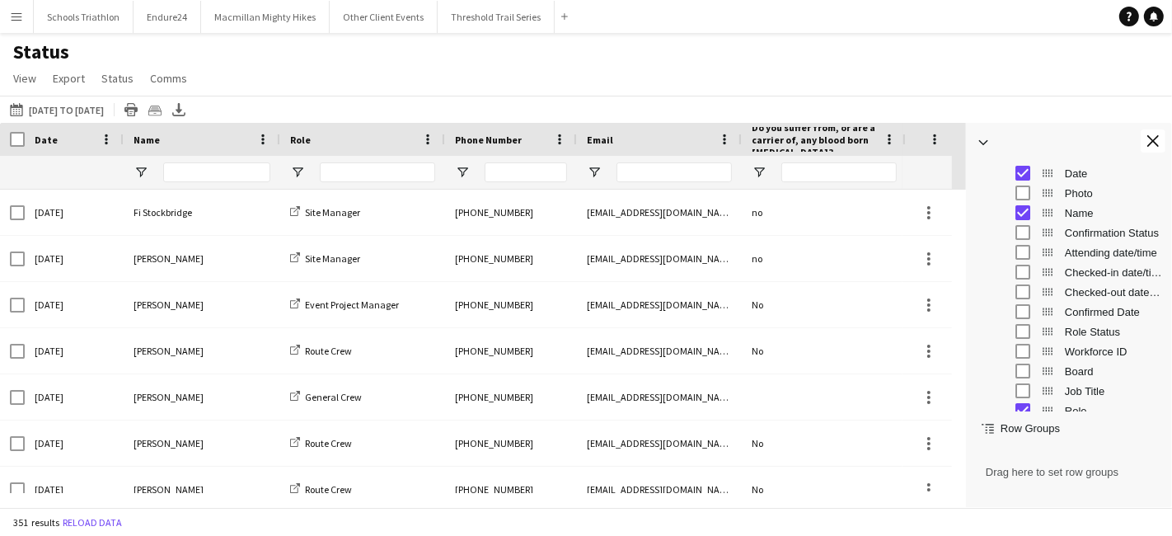
click at [1055, 174] on div "Date" at bounding box center [1082, 173] width 162 height 20
click at [1071, 175] on span "Date" at bounding box center [1113, 173] width 97 height 12
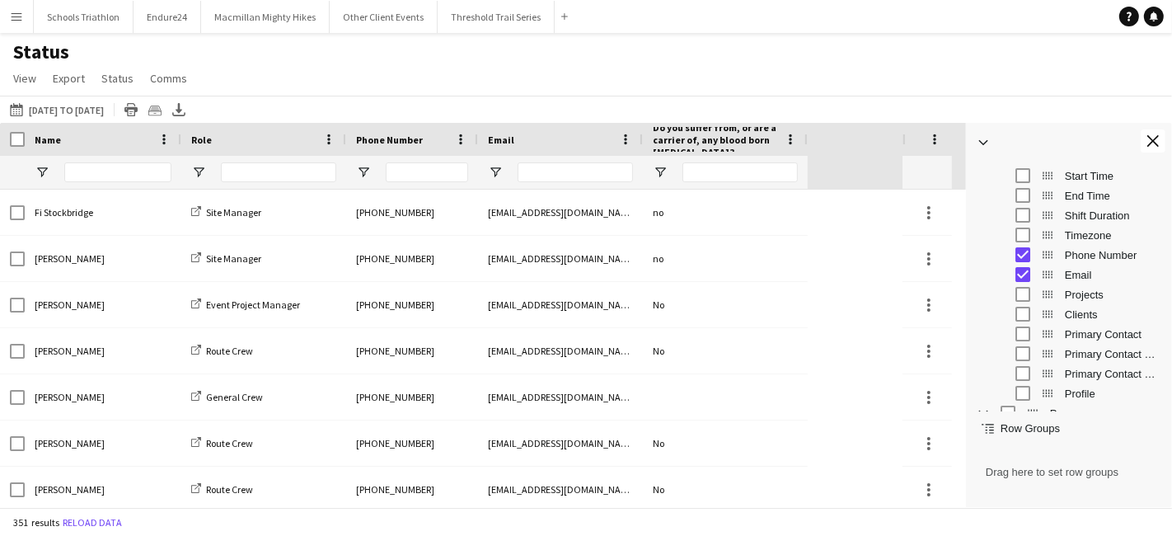
click at [1086, 328] on span "Primary Contact" at bounding box center [1113, 334] width 97 height 12
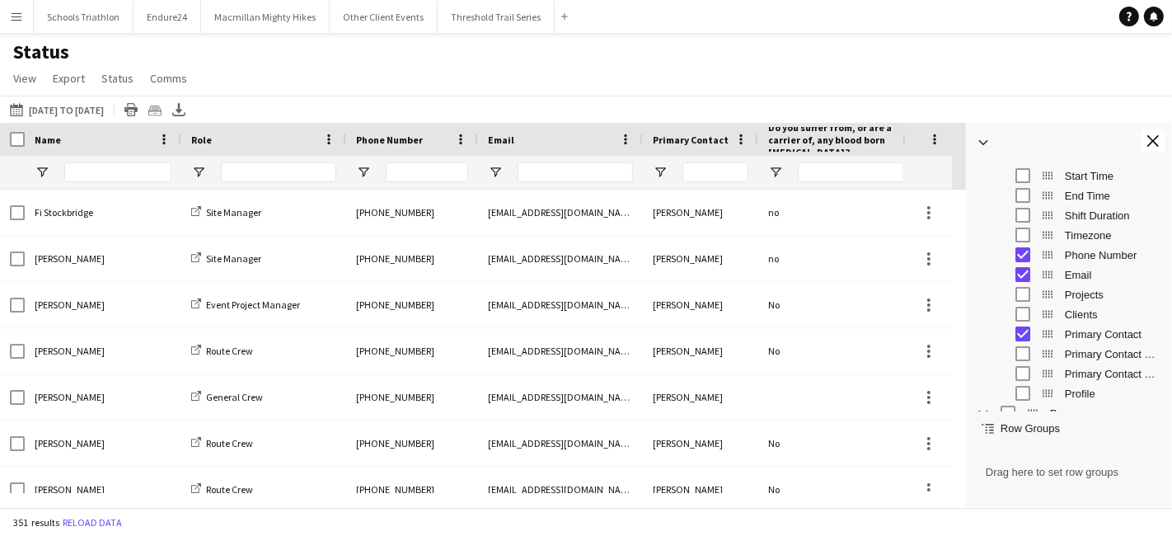
click at [1086, 332] on span "Primary Contact" at bounding box center [1113, 334] width 97 height 12
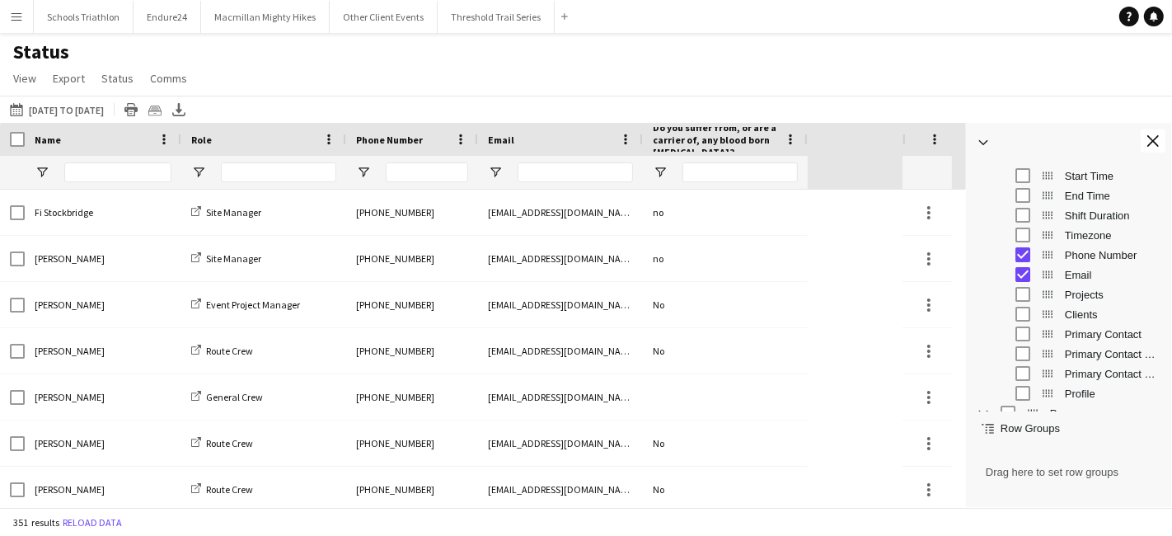
click at [1097, 349] on span "Primary Contact Email" at bounding box center [1113, 354] width 97 height 12
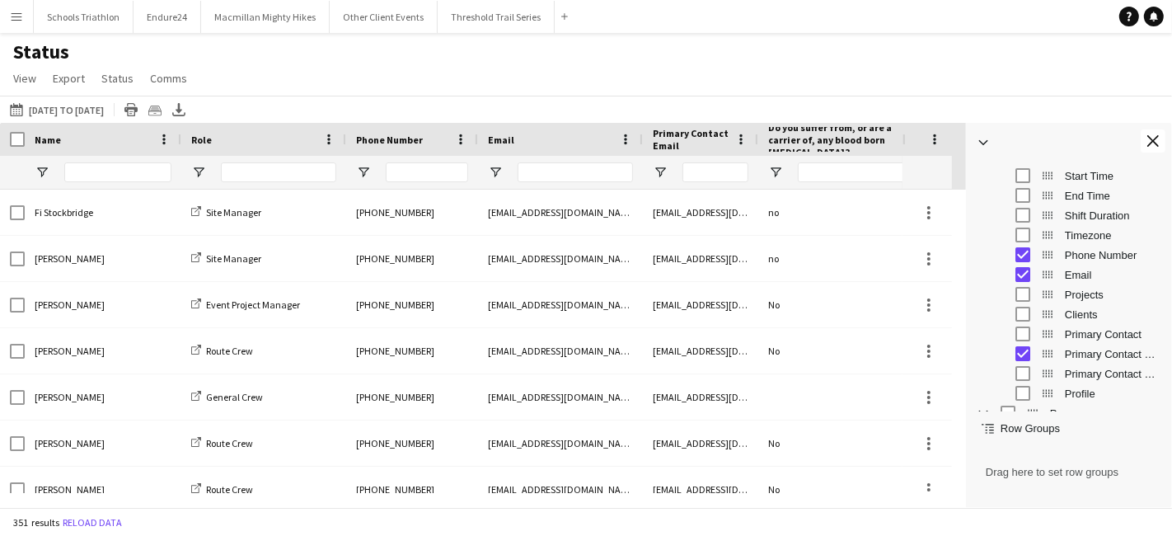
click at [1097, 349] on span "Primary Contact Email" at bounding box center [1113, 354] width 97 height 12
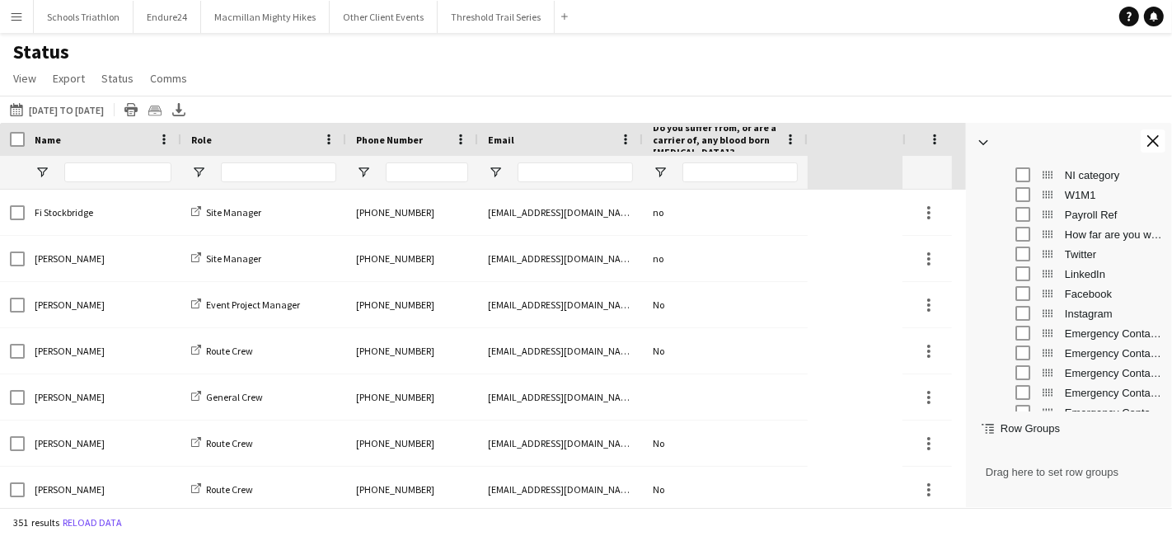
scroll to position [1123, 0]
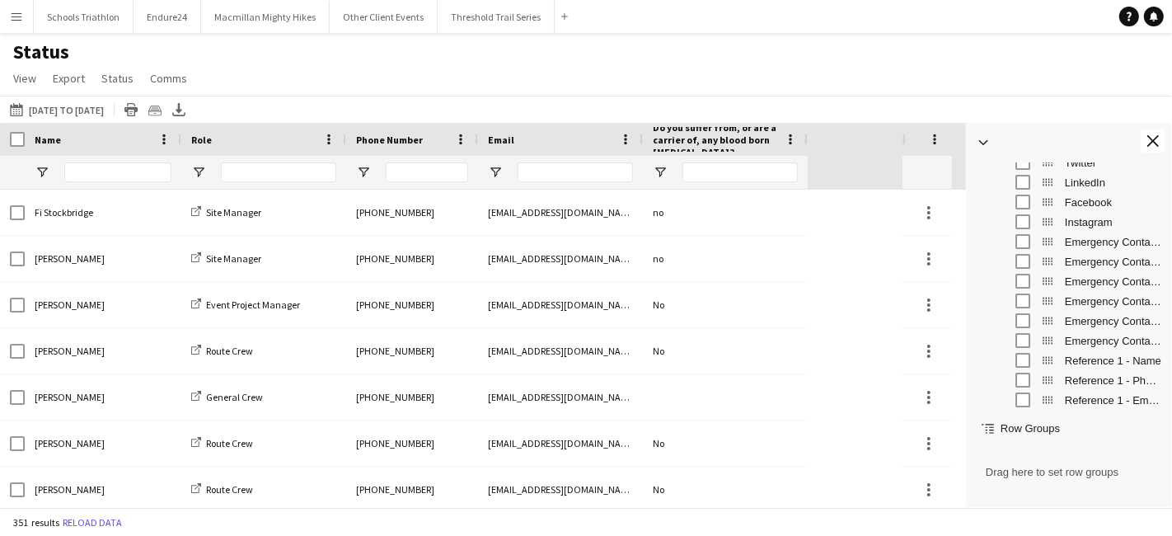
click at [1085, 242] on span "Emergency Contact 1 Number" at bounding box center [1113, 242] width 97 height 12
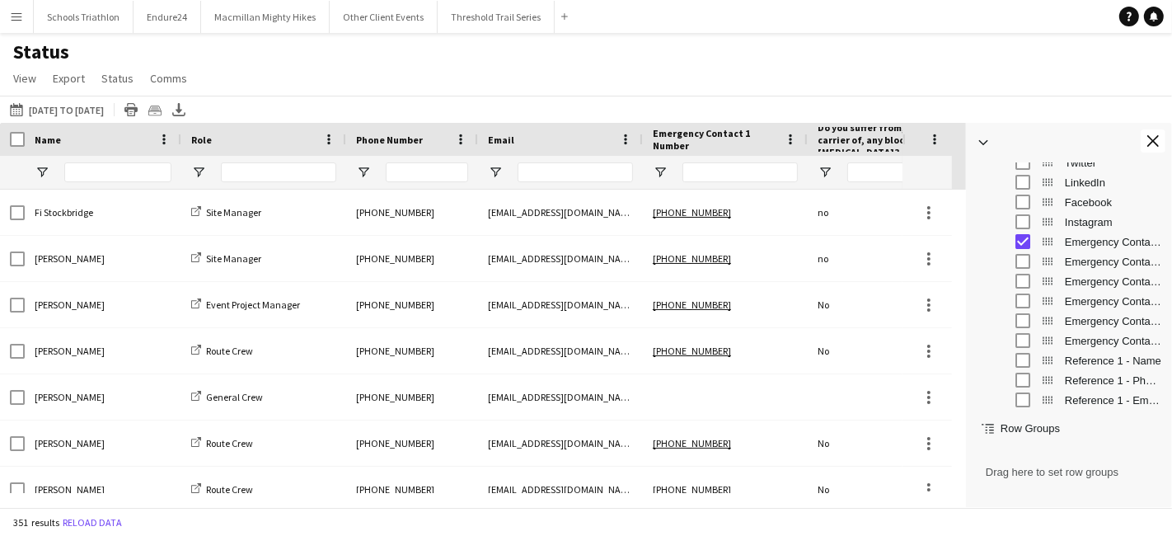
click at [1092, 265] on span "Emergency Contact 1 Name" at bounding box center [1113, 262] width 97 height 12
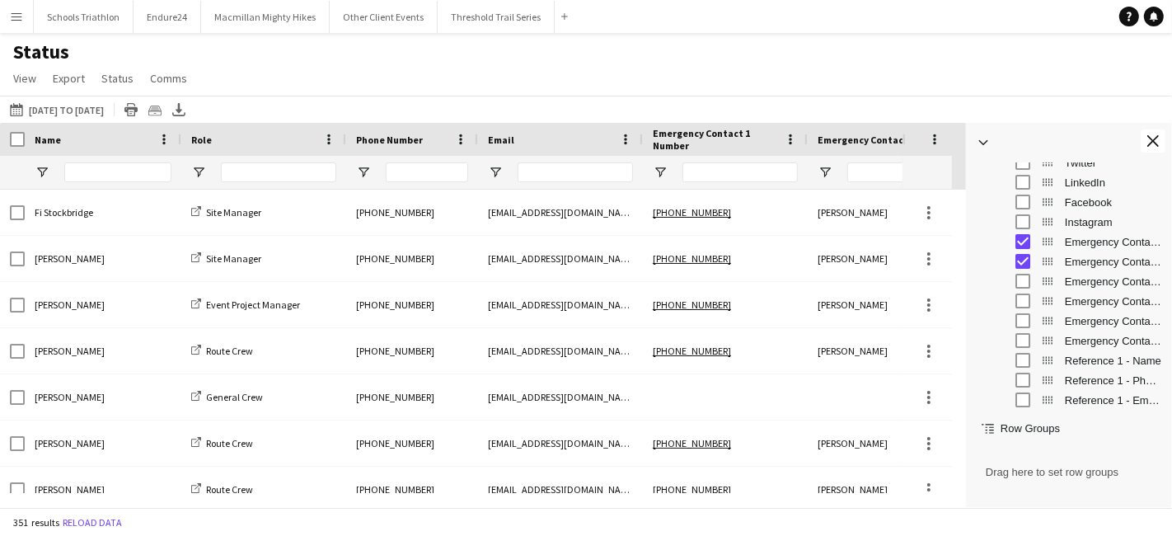
click at [1091, 288] on div "Emergency Contact 1 Relationship" at bounding box center [1082, 281] width 162 height 20
click at [1095, 284] on span "Emergency Contact 1 Relationship" at bounding box center [1113, 281] width 97 height 12
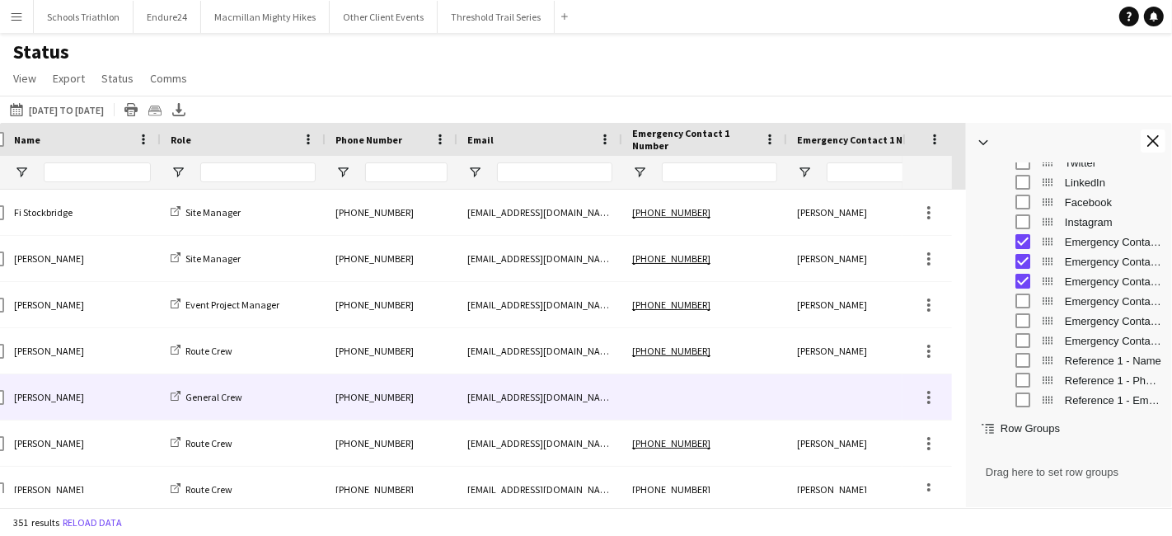
scroll to position [0, 138]
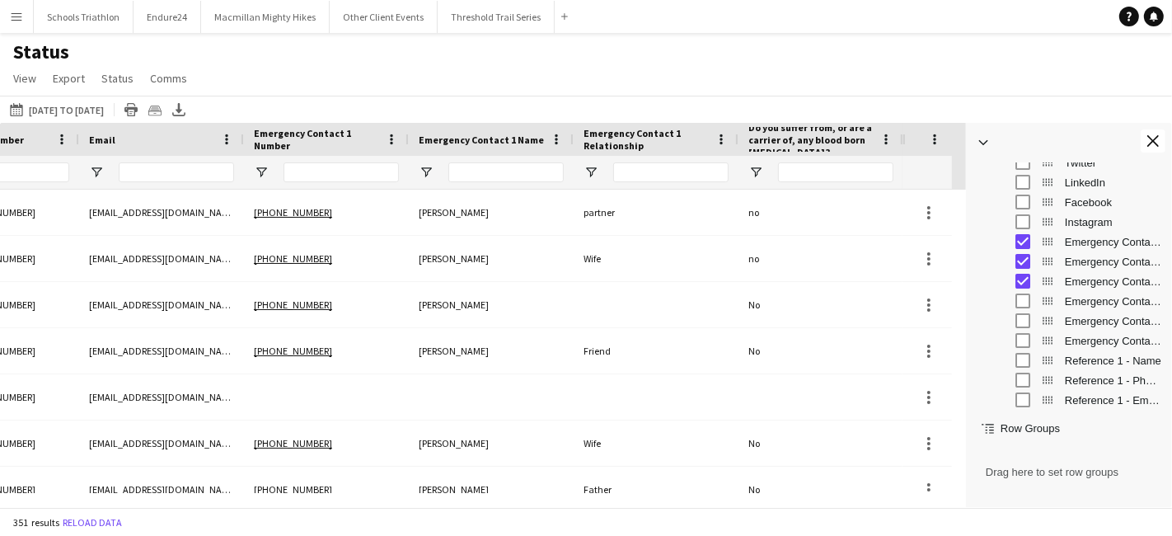
click at [1061, 300] on div "Emergency Contact 2 Number" at bounding box center [1082, 301] width 162 height 20
click at [1088, 300] on span "Emergency Contact 2 Number" at bounding box center [1113, 301] width 97 height 12
click at [1087, 315] on span "Emergency Contact 2 Name" at bounding box center [1113, 321] width 97 height 12
click at [1088, 336] on span "Emergency Contact 2 Relationship" at bounding box center [1113, 341] width 97 height 12
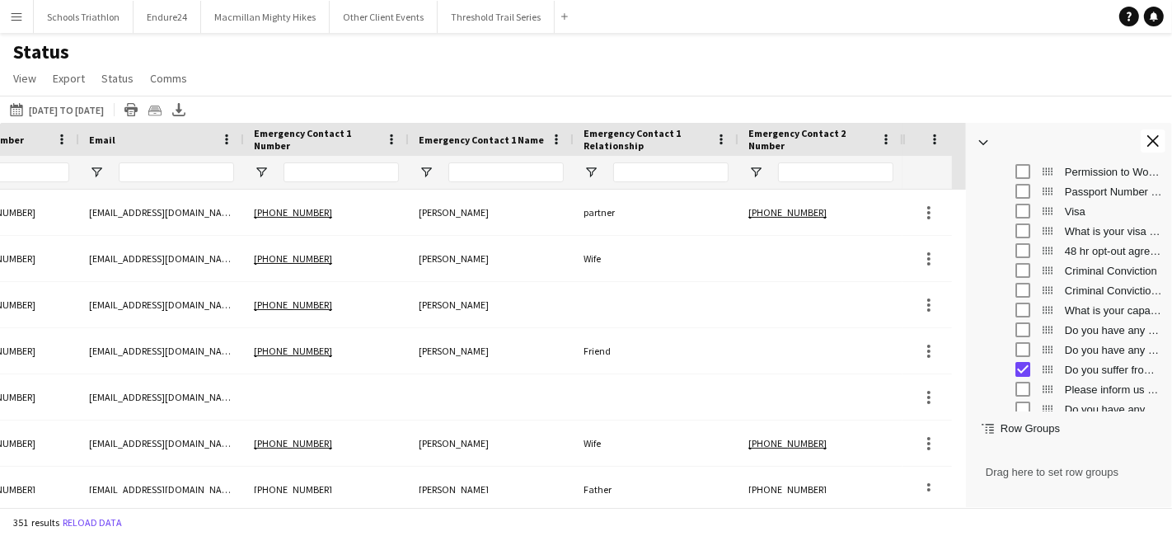
click at [1107, 335] on span "Do you have any previous medical conditions, investigations or treatments we sh…" at bounding box center [1113, 330] width 97 height 12
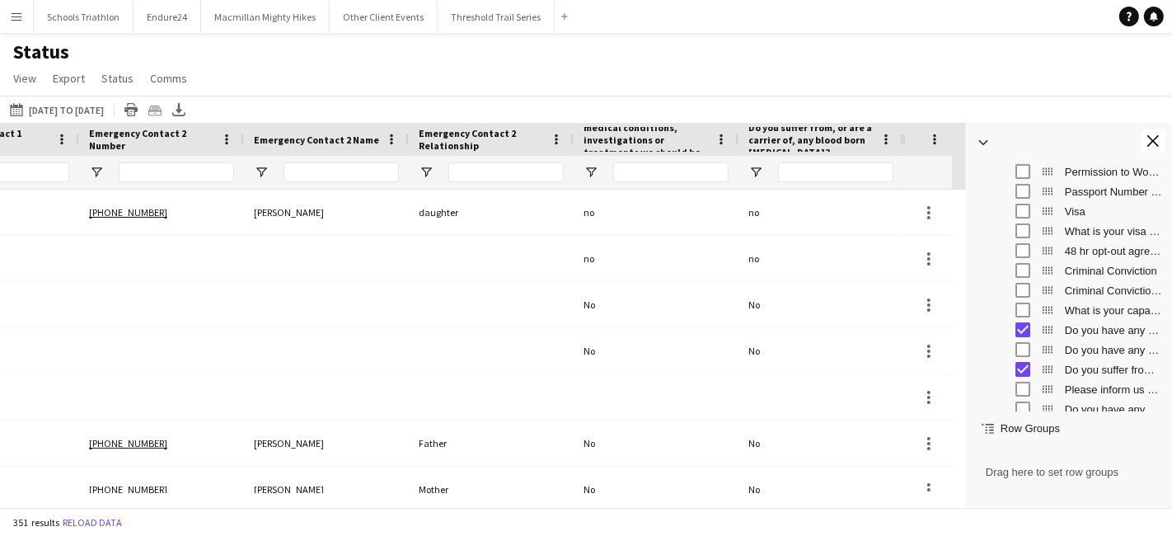
click at [1105, 349] on span "Do you have any current medical conditions, investigations or treatments we sho…" at bounding box center [1113, 350] width 97 height 12
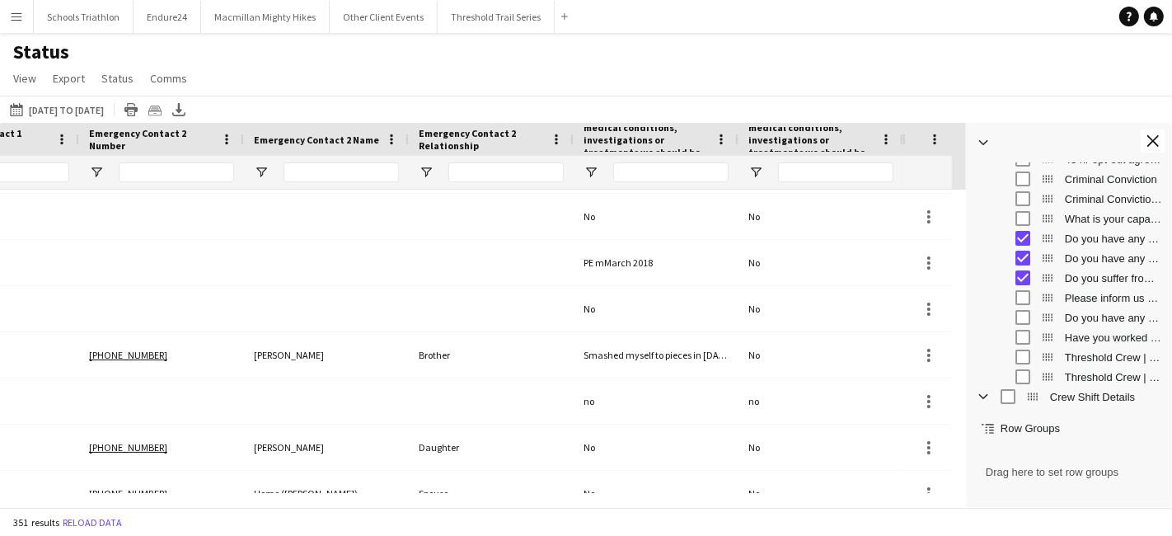
click at [1111, 303] on span "Please inform us of any medication you are currently taking." at bounding box center [1113, 298] width 97 height 12
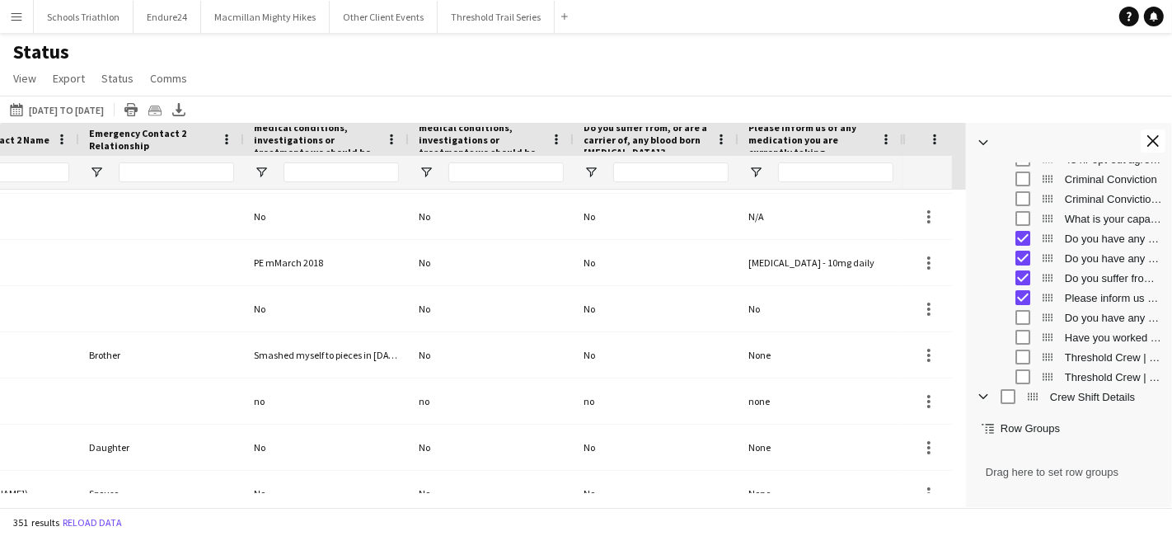
click at [1071, 314] on span "Do you have any dietary requirements / [MEDICAL_DATA] we should be aware of?" at bounding box center [1113, 318] width 97 height 12
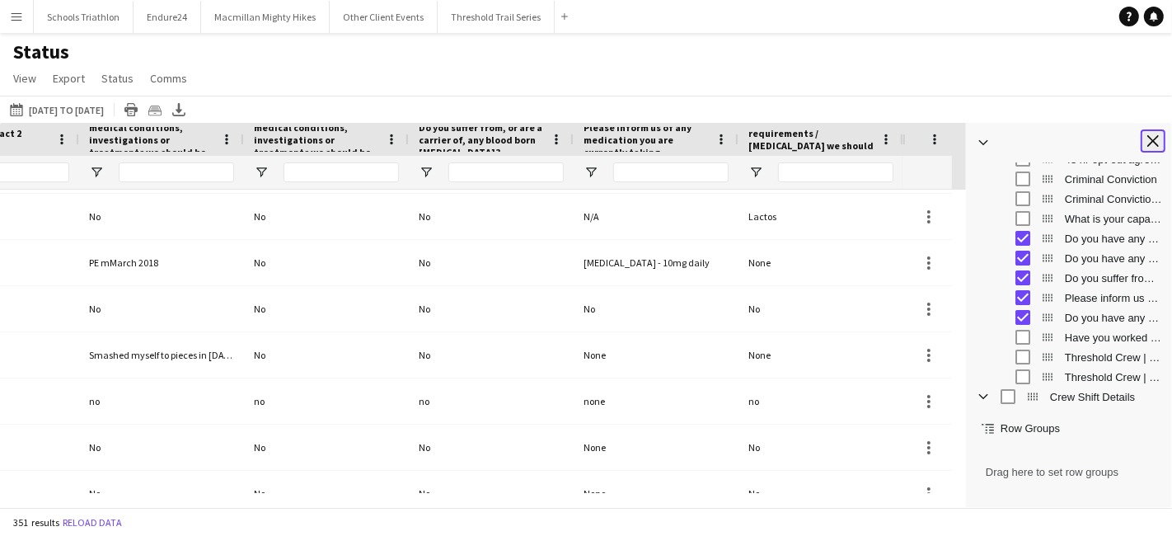
click at [1153, 139] on app-icon "Close tool panel" at bounding box center [1153, 141] width 12 height 12
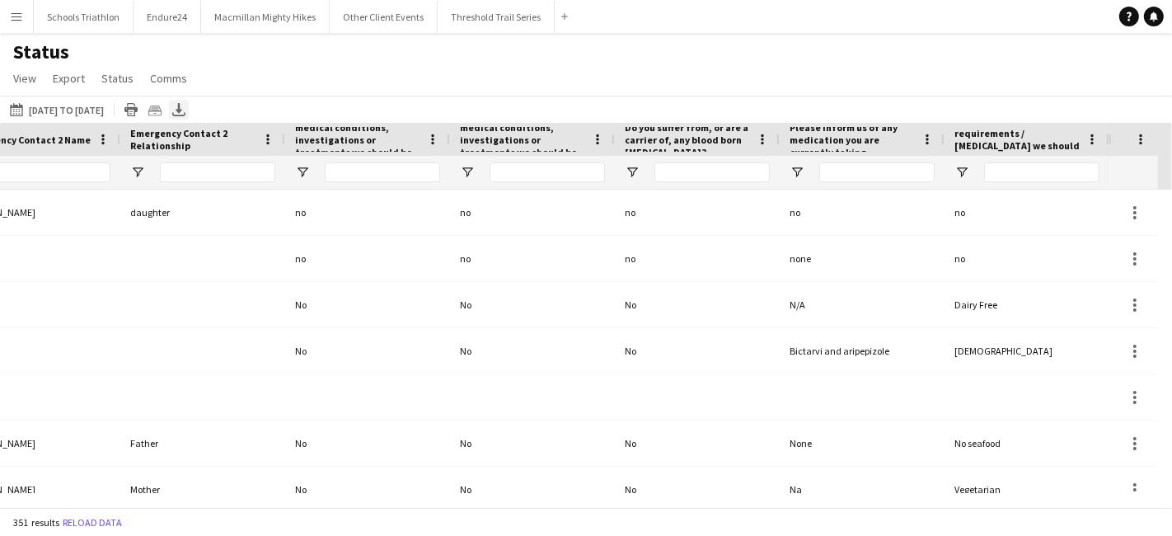
click at [182, 110] on icon at bounding box center [179, 108] width 7 height 10
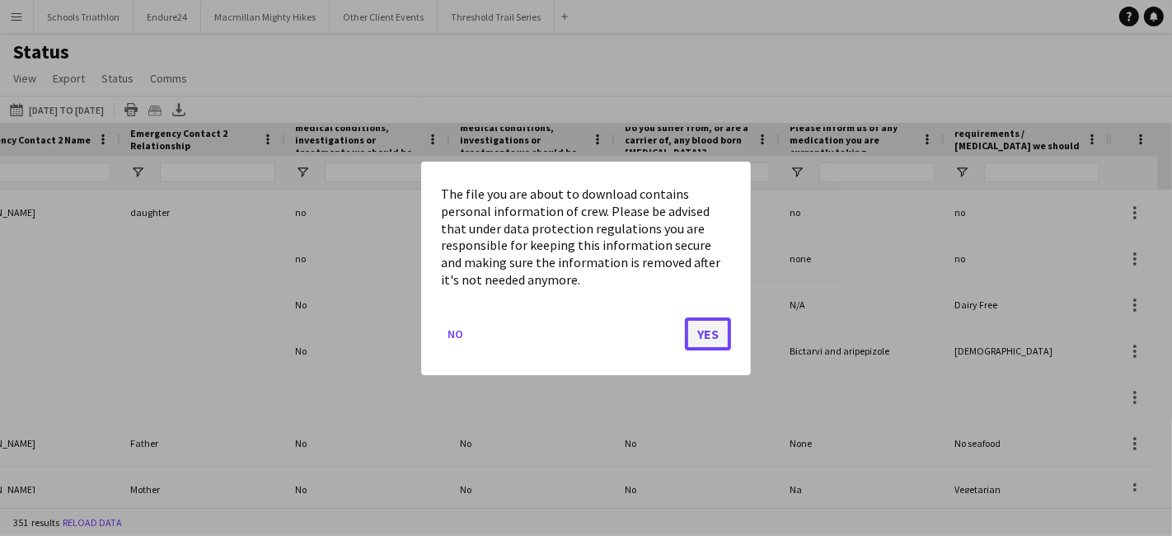
click at [724, 328] on button "Yes" at bounding box center [708, 333] width 46 height 33
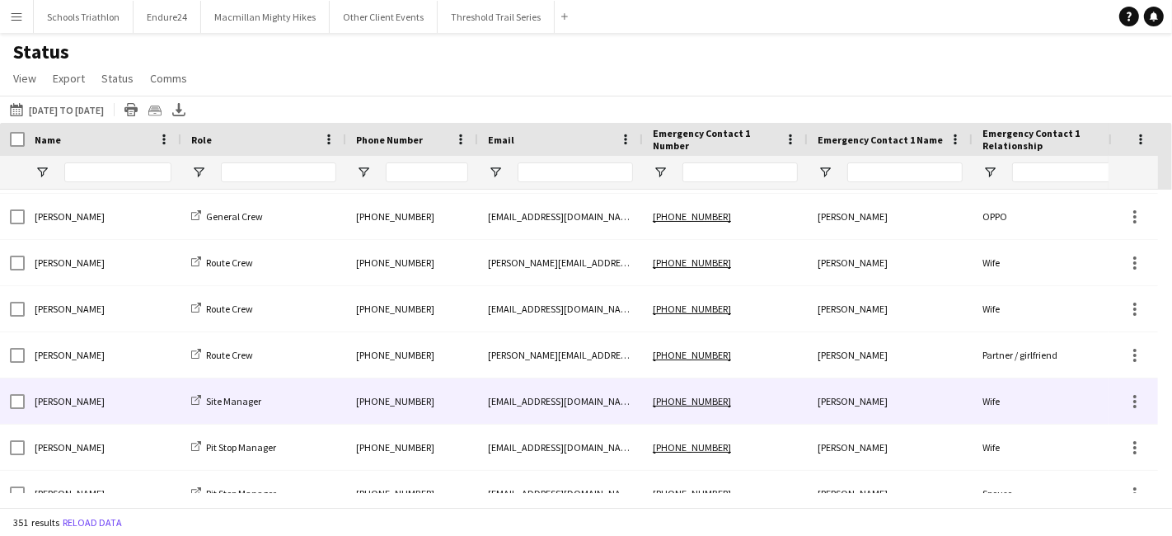
scroll to position [21, 0]
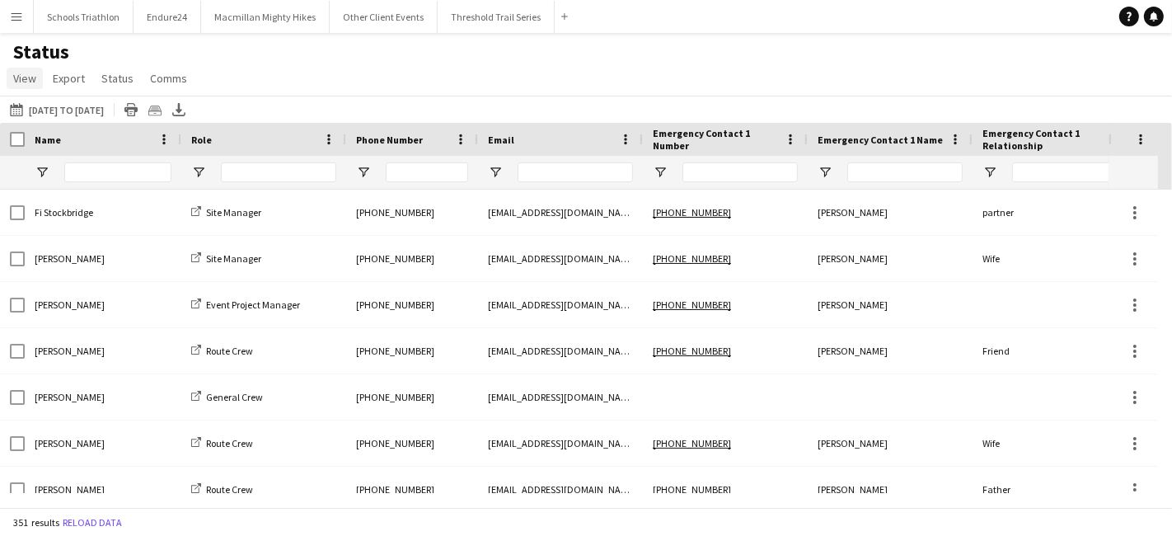
click at [26, 76] on span "View" at bounding box center [24, 78] width 23 height 15
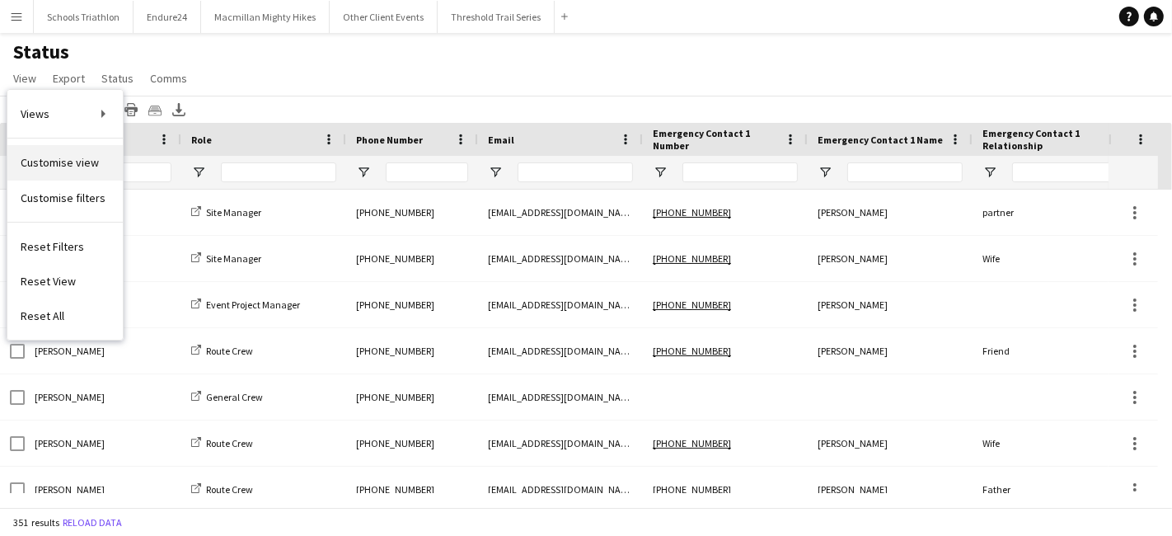
click at [96, 157] on link "Customise view" at bounding box center [64, 162] width 115 height 35
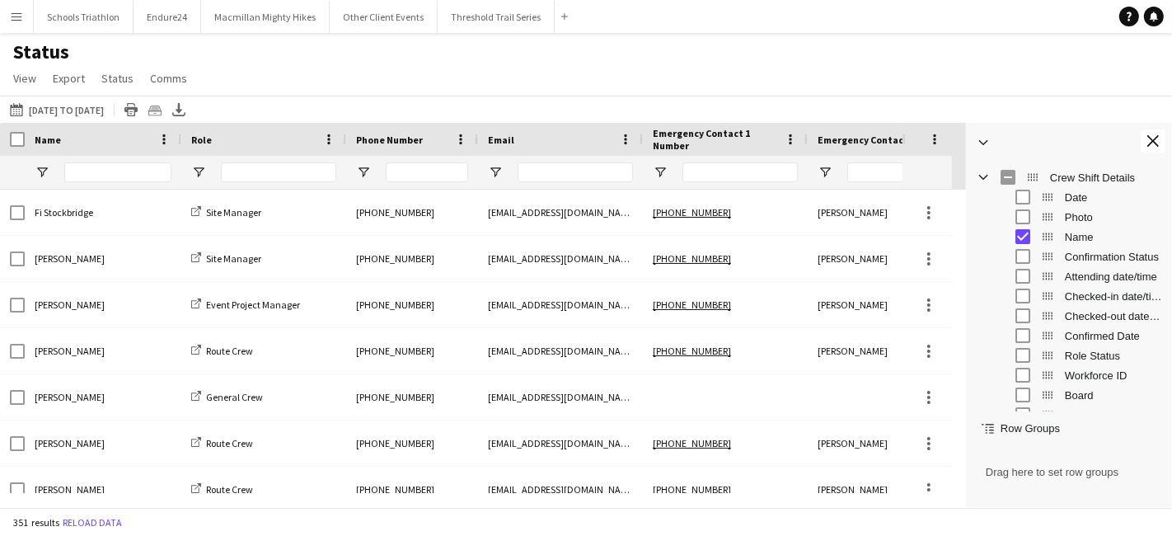
click at [1095, 258] on span "Confirmation Status" at bounding box center [1113, 257] width 97 height 12
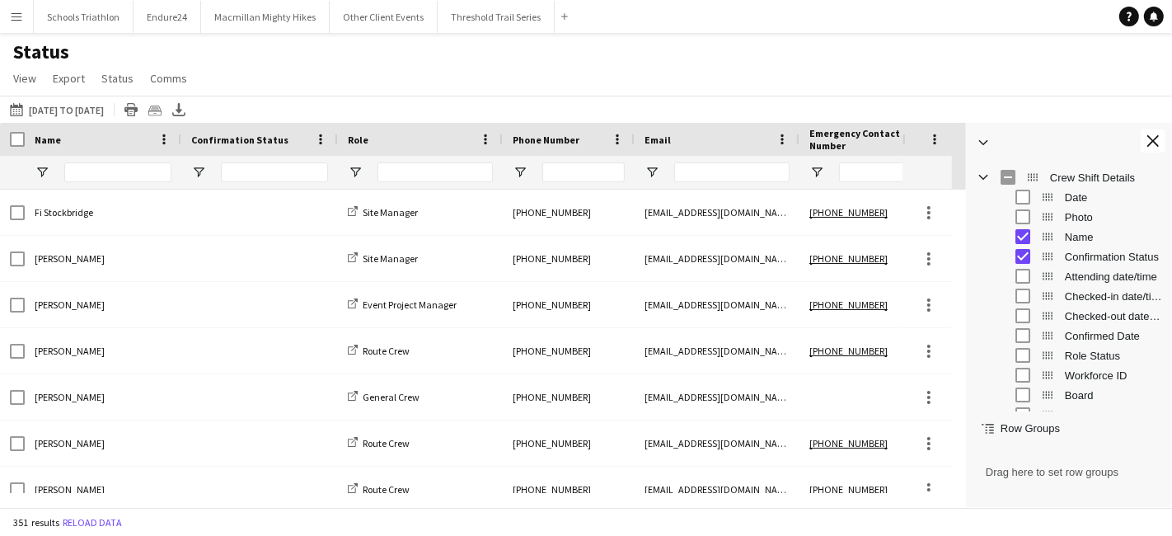
click at [193, 162] on div at bounding box center [259, 172] width 157 height 33
click at [197, 166] on span "Open Filter Menu" at bounding box center [198, 172] width 15 height 15
click at [235, 272] on div "(Select All)" at bounding box center [283, 273] width 130 height 12
type input "***"
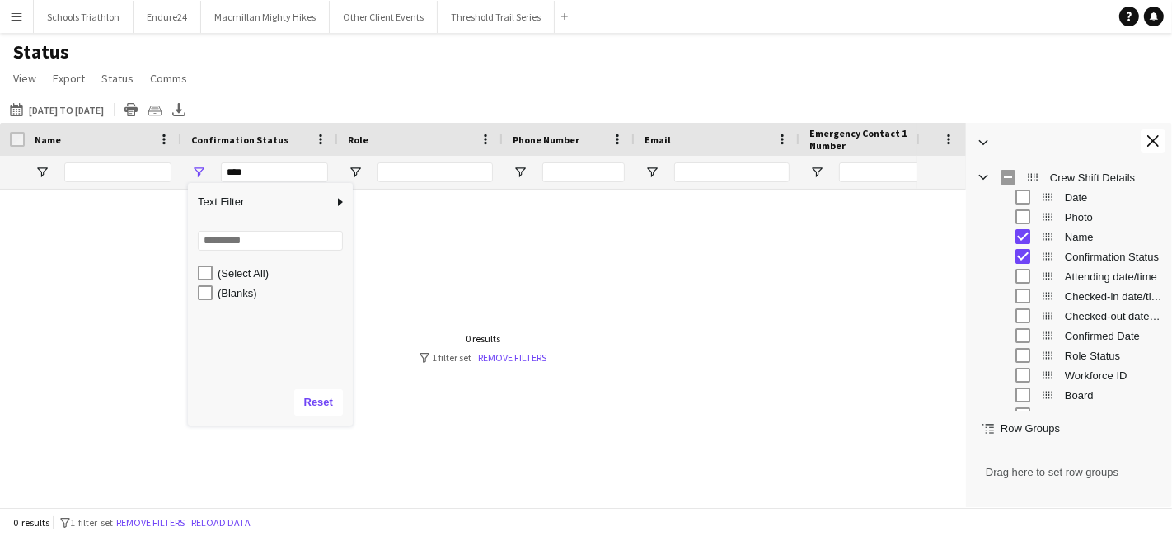
click at [248, 267] on div "(Select All)" at bounding box center [283, 273] width 130 height 12
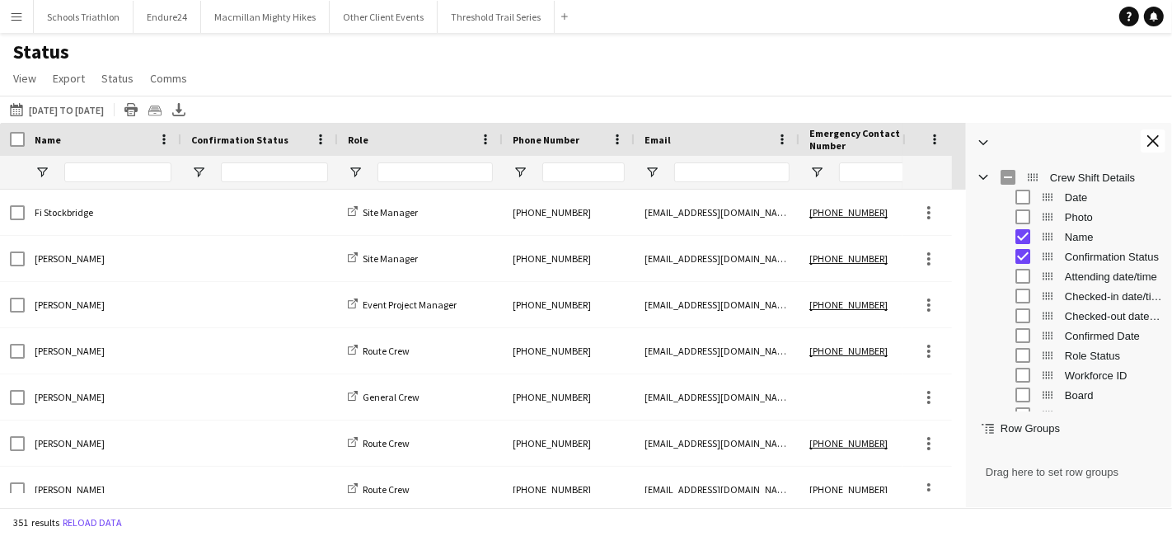
click at [1060, 255] on div "Confirmation Status" at bounding box center [1082, 256] width 162 height 20
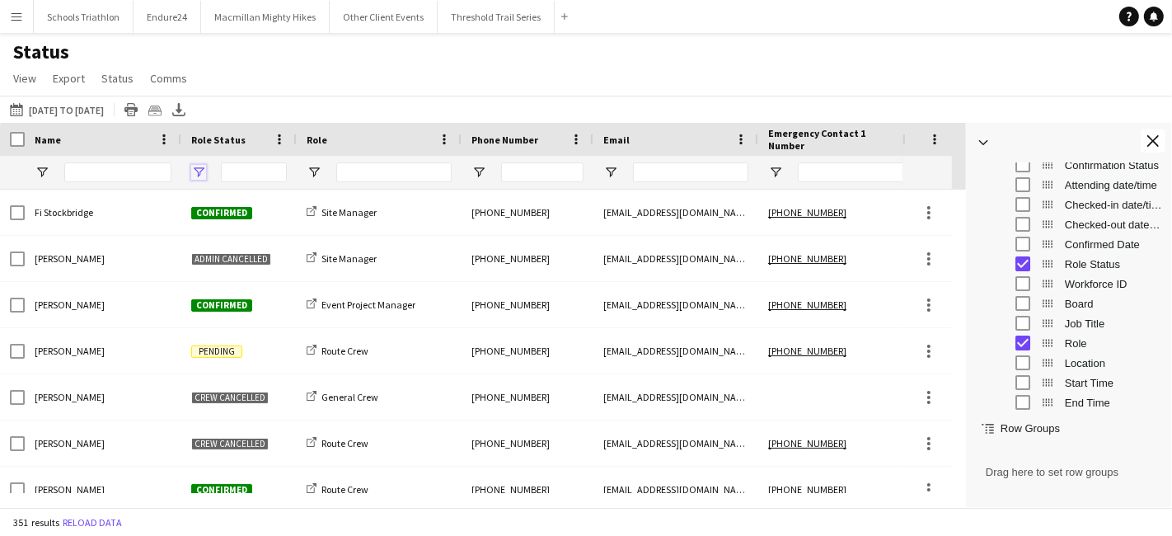
click at [199, 168] on span "Open Filter Menu" at bounding box center [198, 172] width 15 height 15
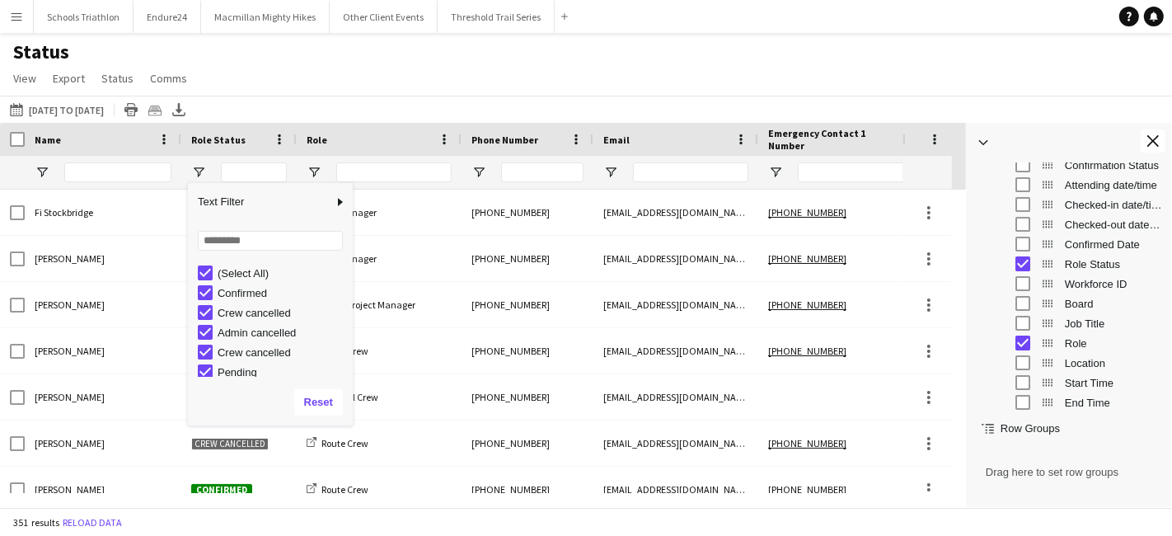
click at [257, 291] on div "Confirmed" at bounding box center [283, 293] width 130 height 12
type input "**********"
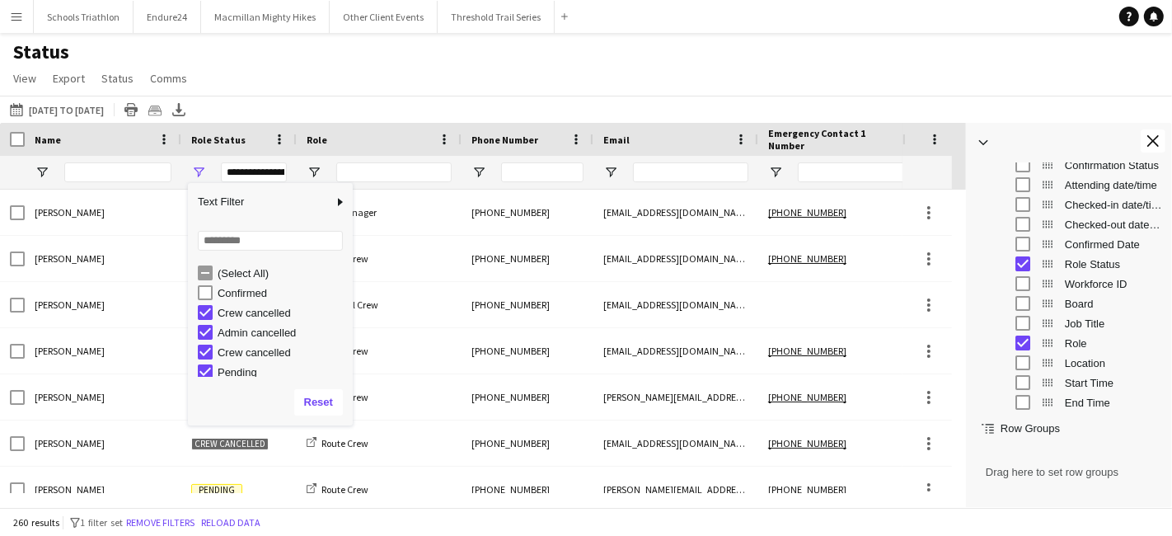
click at [231, 274] on div "(Select All)" at bounding box center [283, 273] width 130 height 12
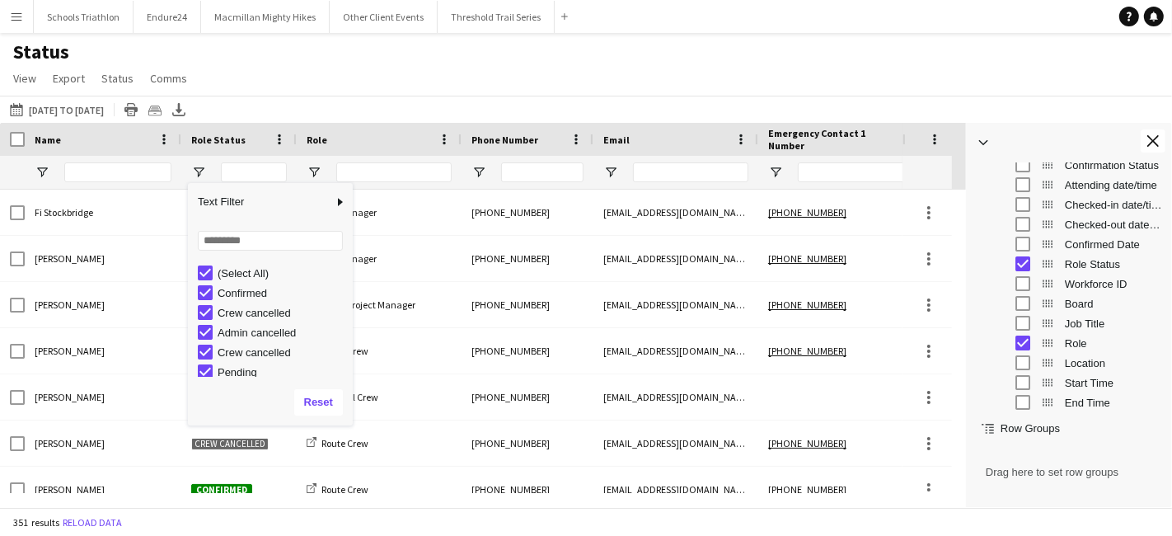
click at [230, 275] on div "(Select All)" at bounding box center [283, 273] width 130 height 12
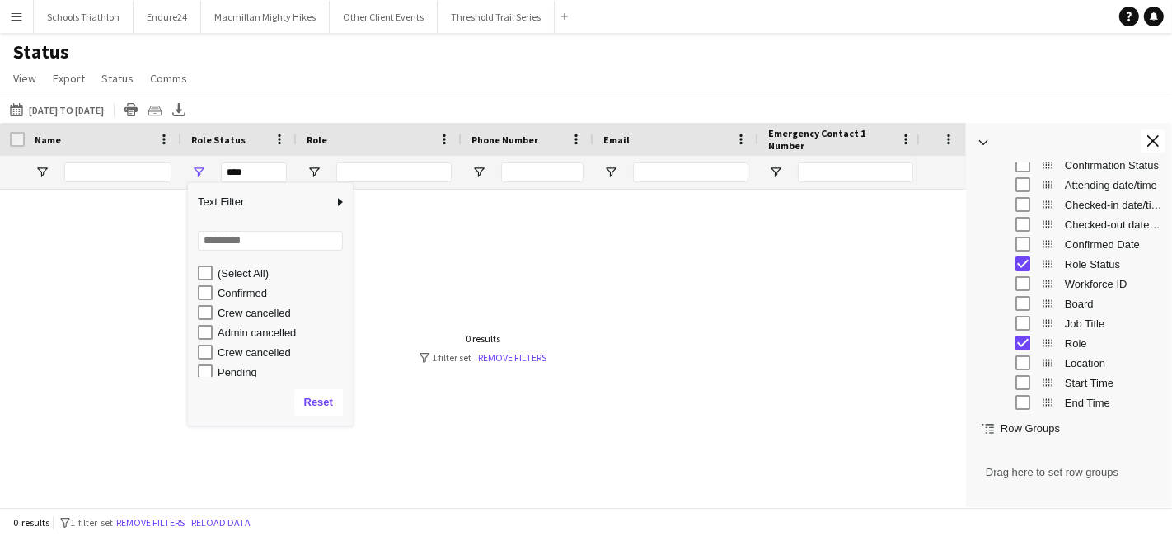
click at [237, 293] on div "Confirmed" at bounding box center [283, 293] width 130 height 12
type input "**********"
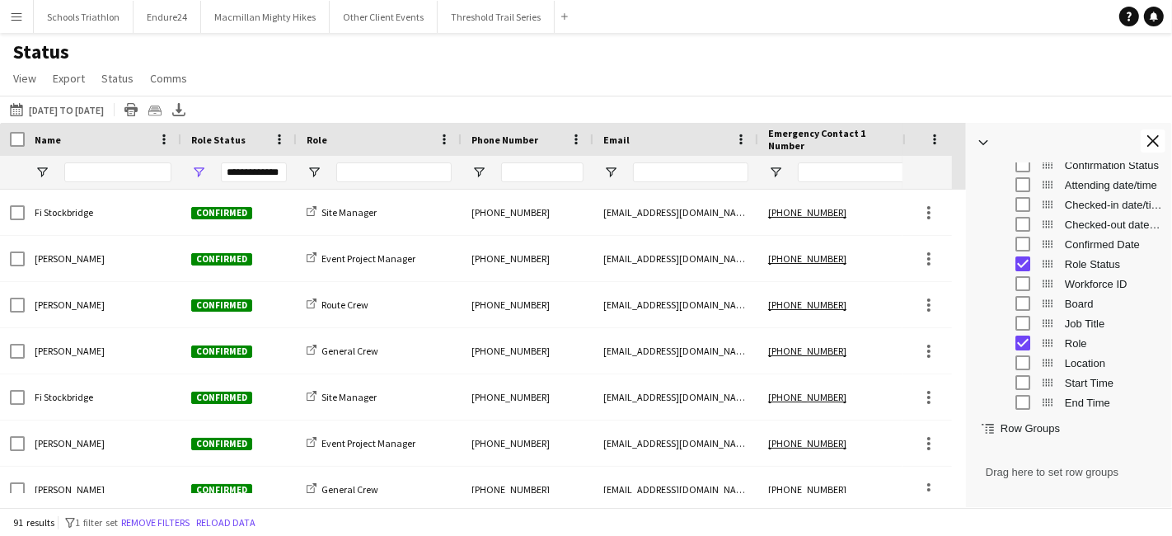
click at [556, 73] on div "Status View Views Default view New view Update view Delete view Edit name Custo…" at bounding box center [586, 68] width 1172 height 56
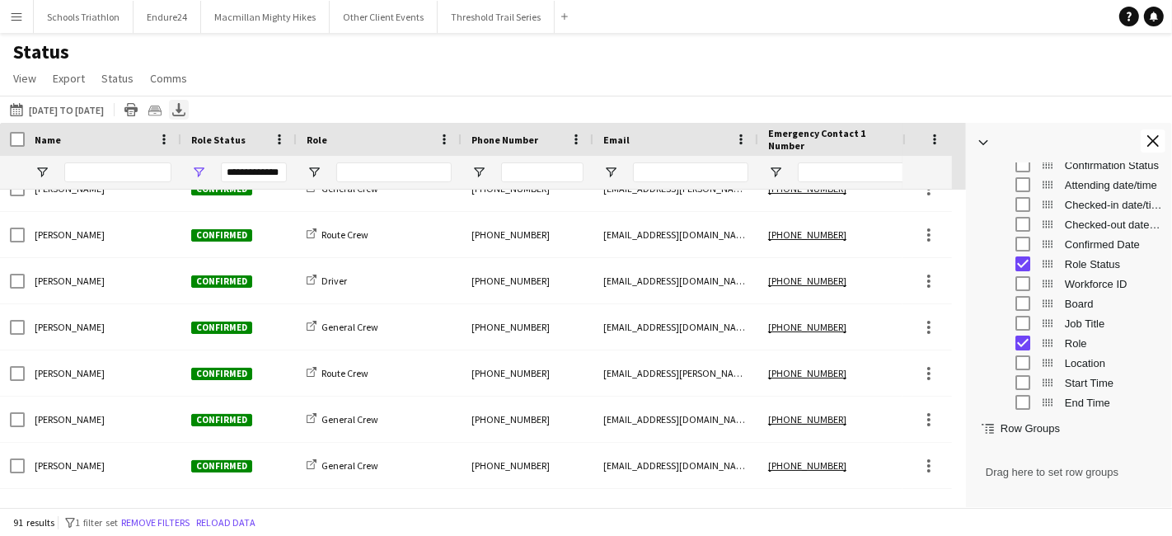
click at [185, 106] on icon "Export XLSX" at bounding box center [178, 109] width 13 height 13
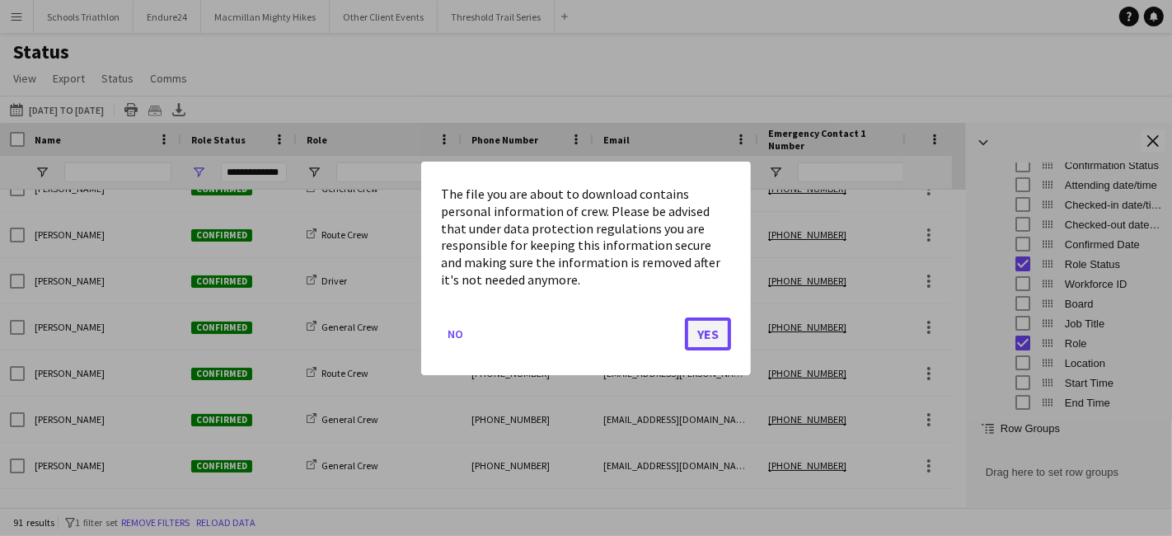
click at [725, 335] on button "Yes" at bounding box center [708, 333] width 46 height 33
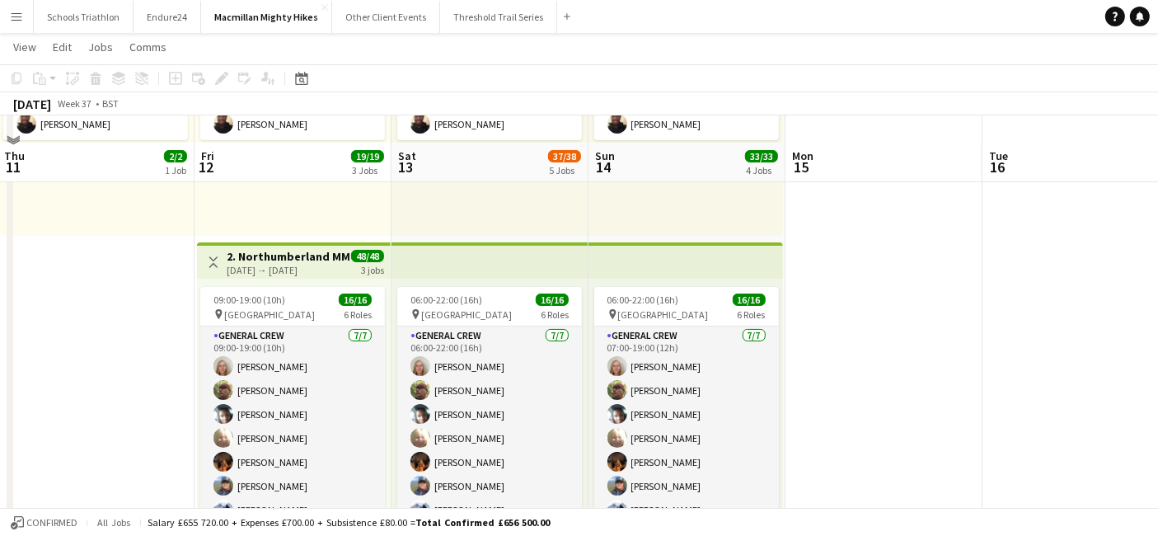
scroll to position [274, 0]
